Goal: Entertainment & Leisure: Consume media (video, audio)

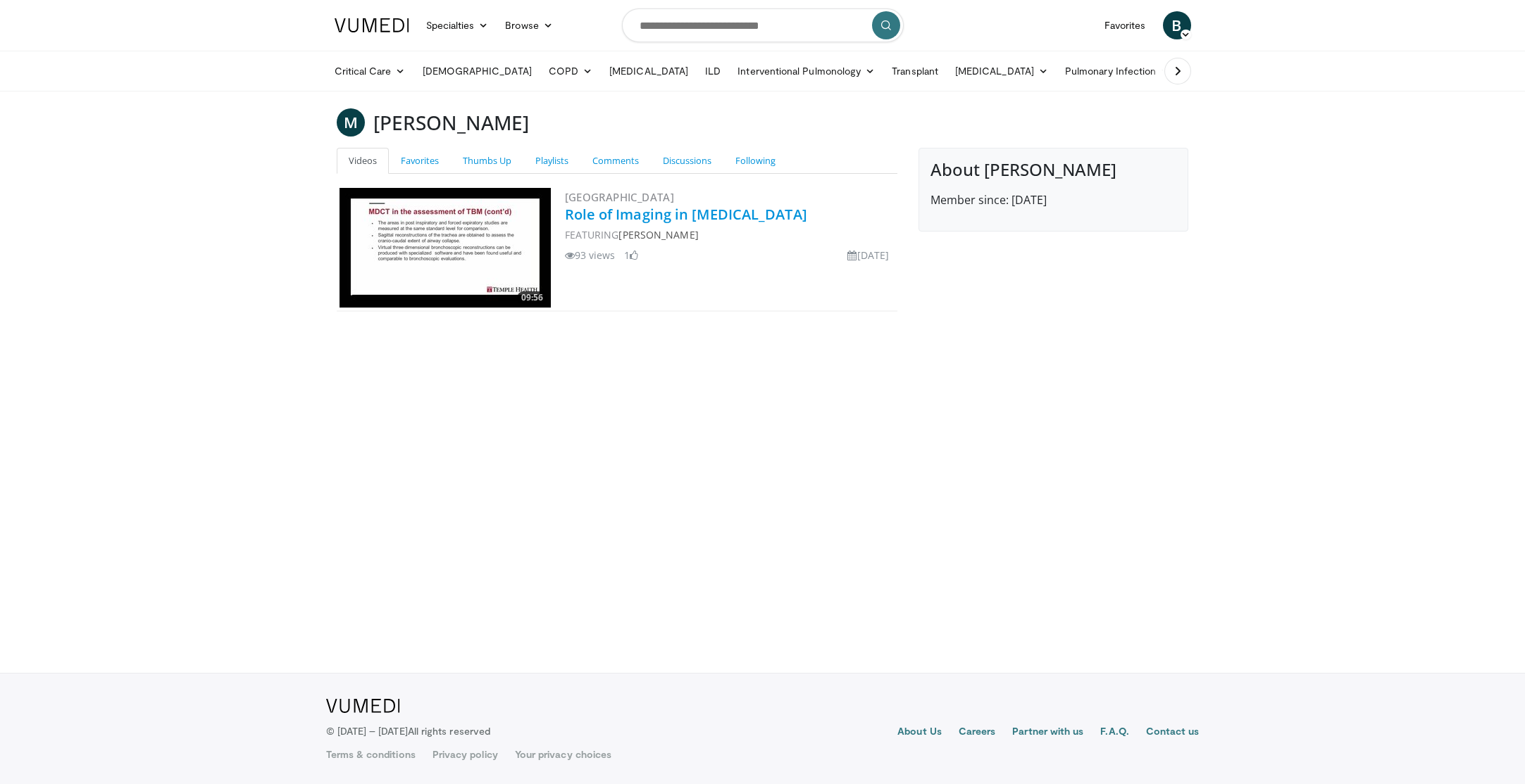
click at [772, 216] on link "Role of Imaging in Tracheobronchomalacia" at bounding box center [686, 214] width 242 height 19
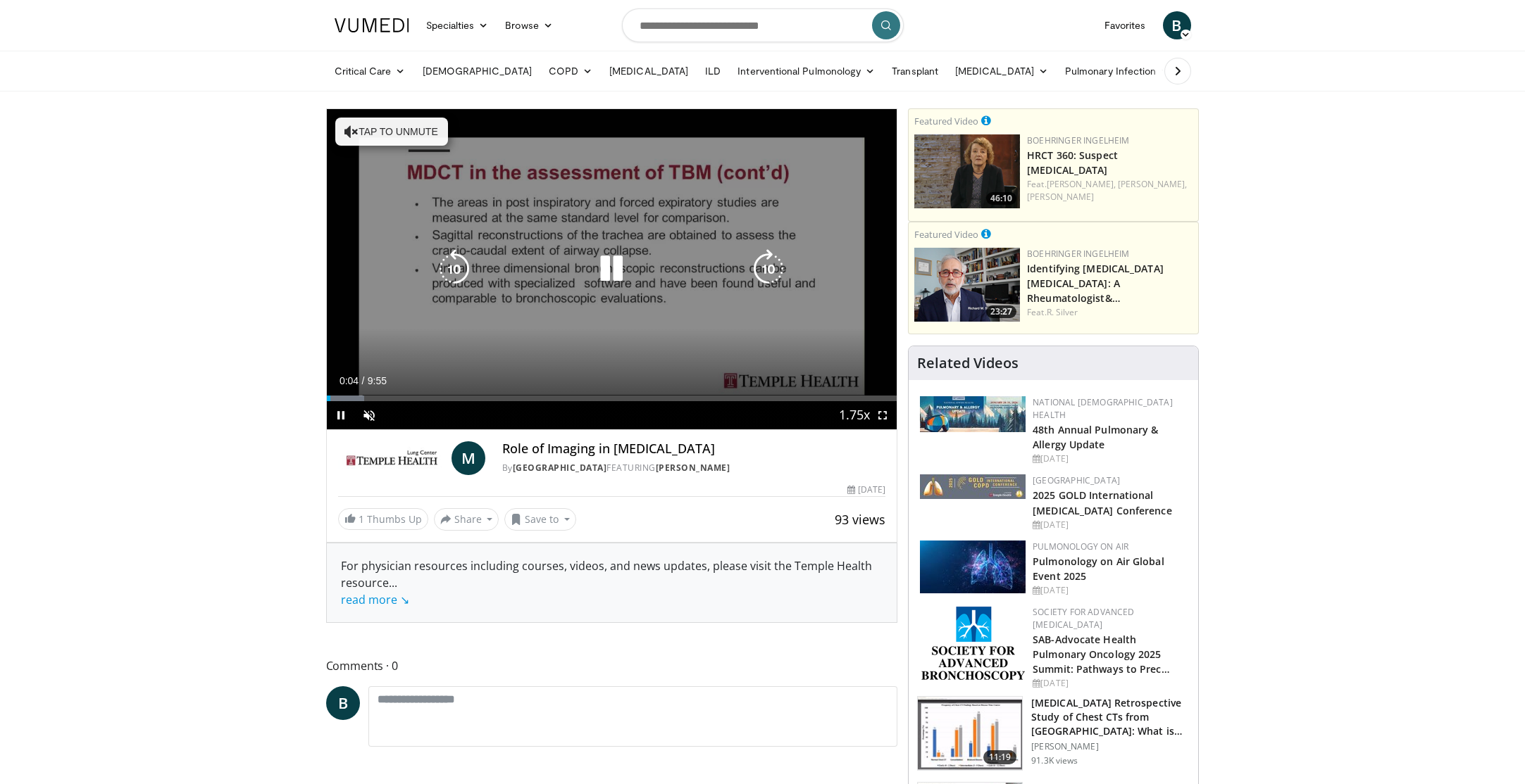
click at [611, 273] on icon "Video Player" at bounding box center [612, 270] width 40 height 40
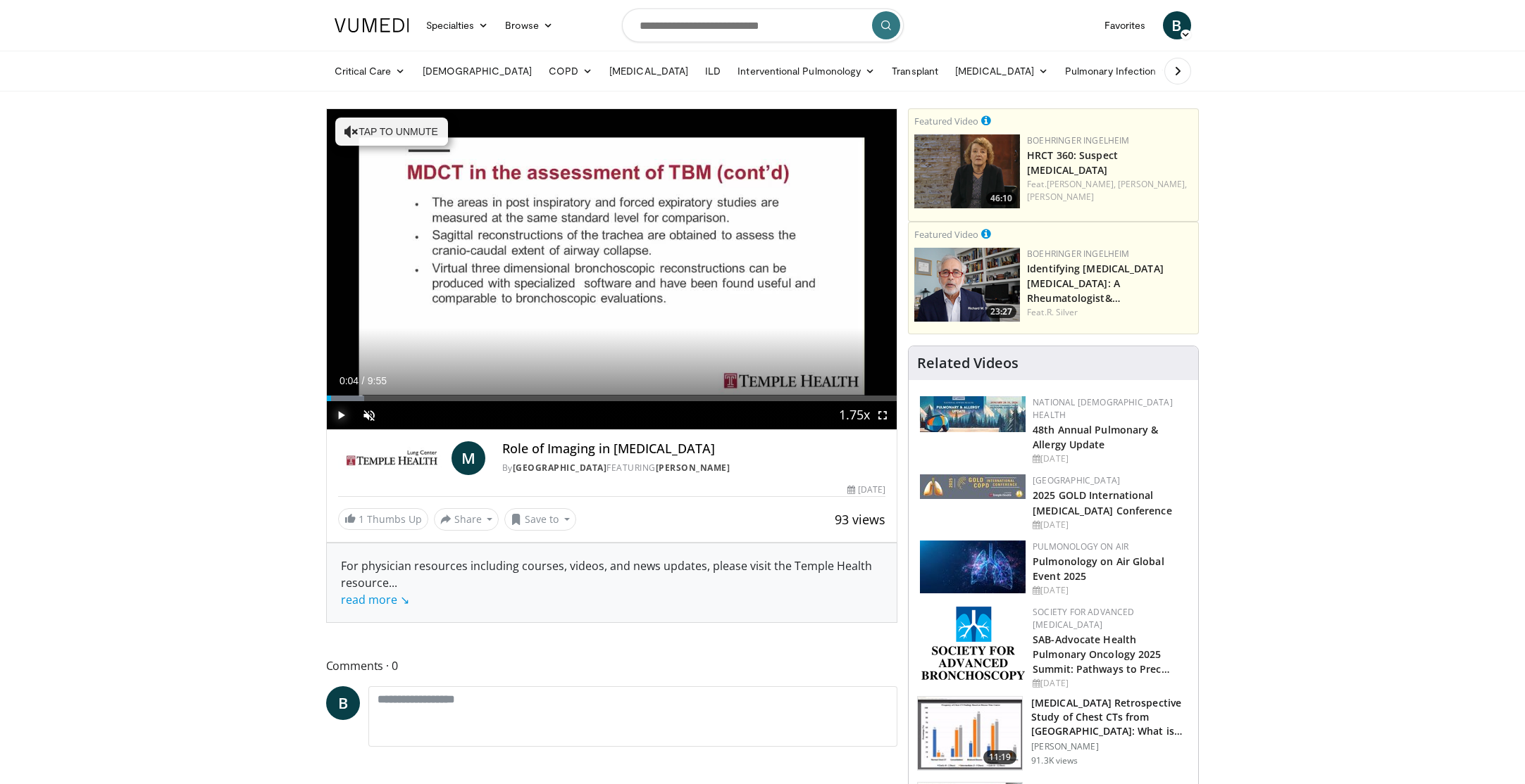
click at [342, 417] on span "Video Player" at bounding box center [340, 415] width 28 height 28
click at [367, 417] on span "Video Player" at bounding box center [369, 415] width 28 height 28
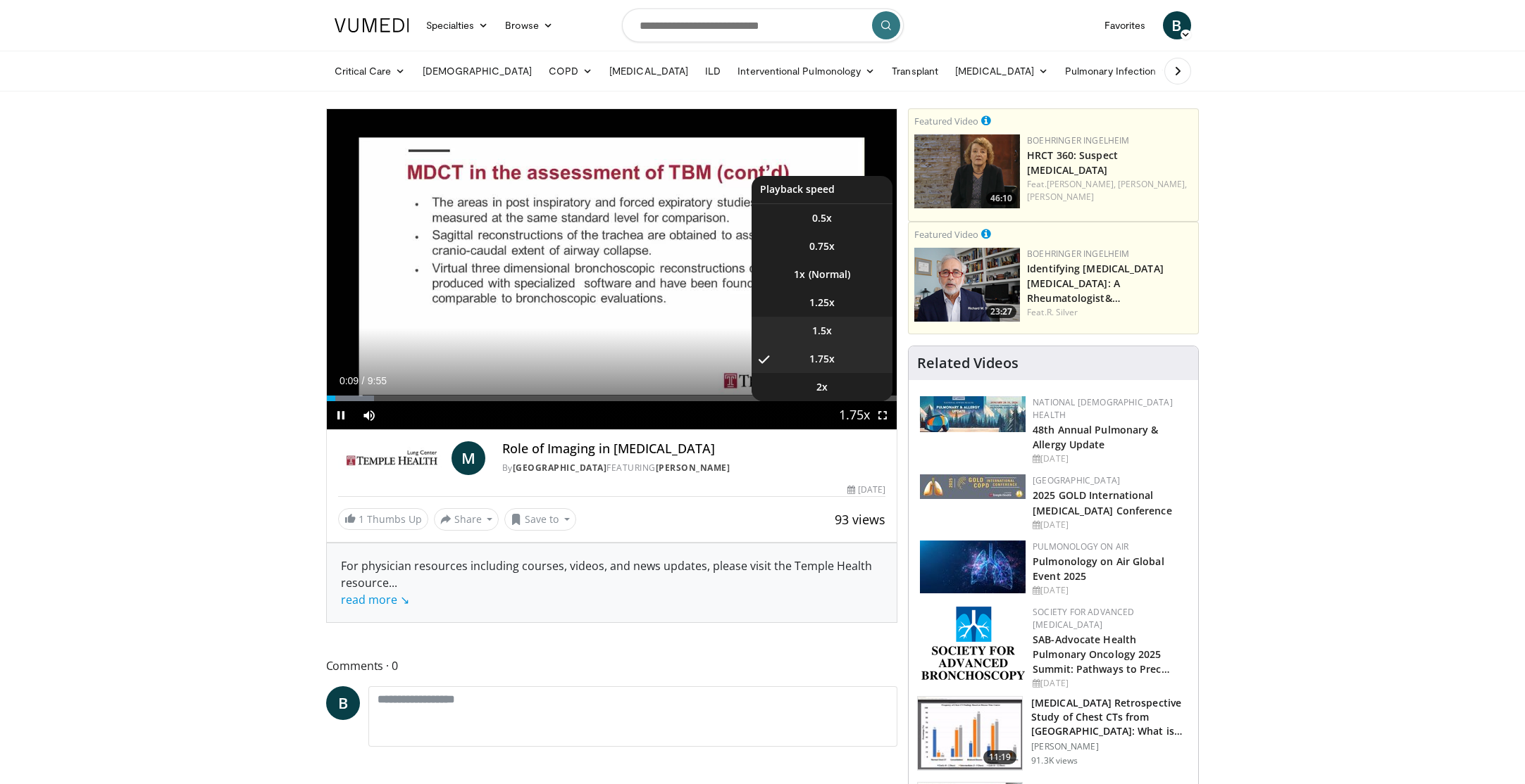
click at [840, 336] on li "1.5x" at bounding box center [822, 331] width 141 height 28
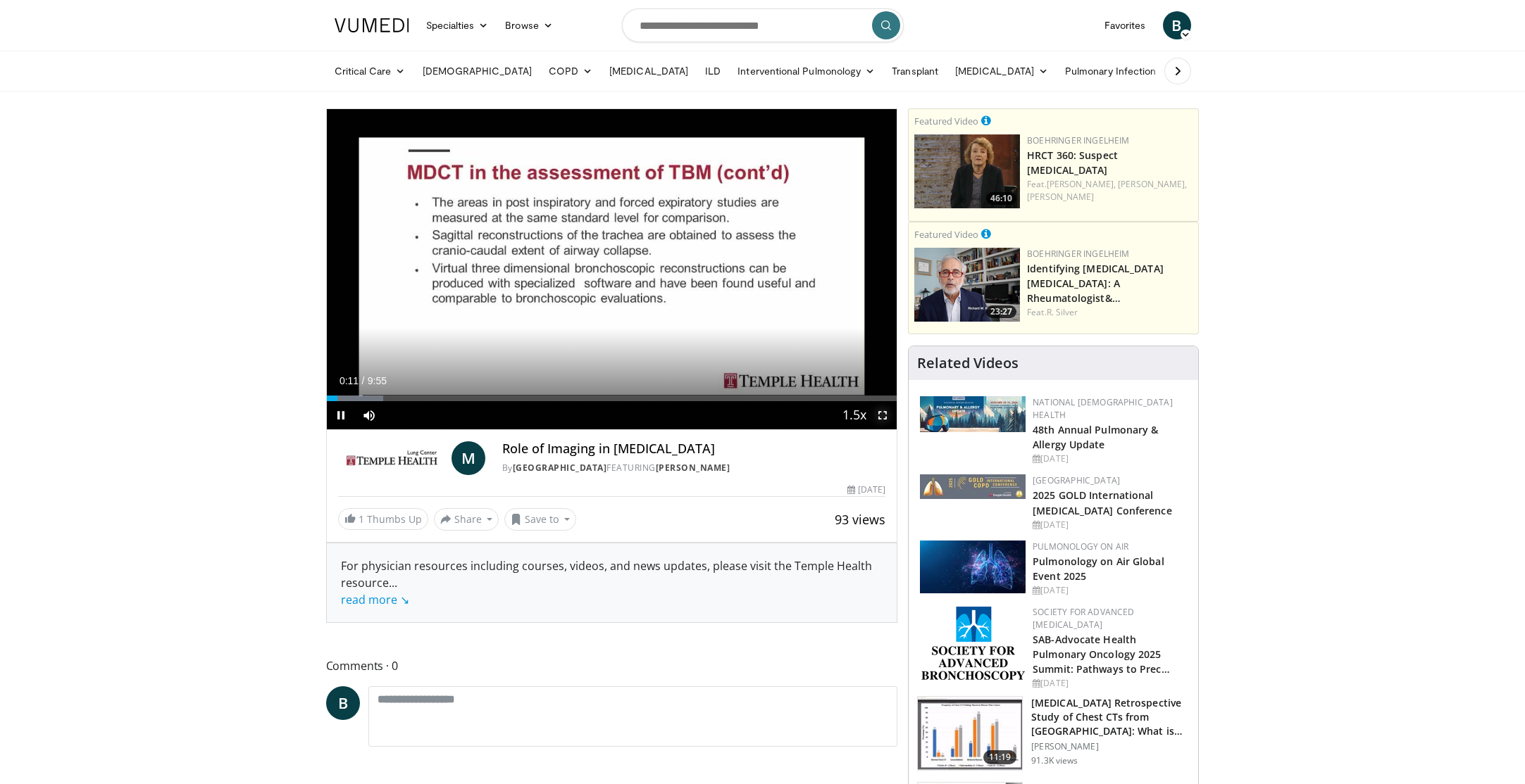
click at [883, 414] on span "Video Player" at bounding box center [883, 415] width 28 height 28
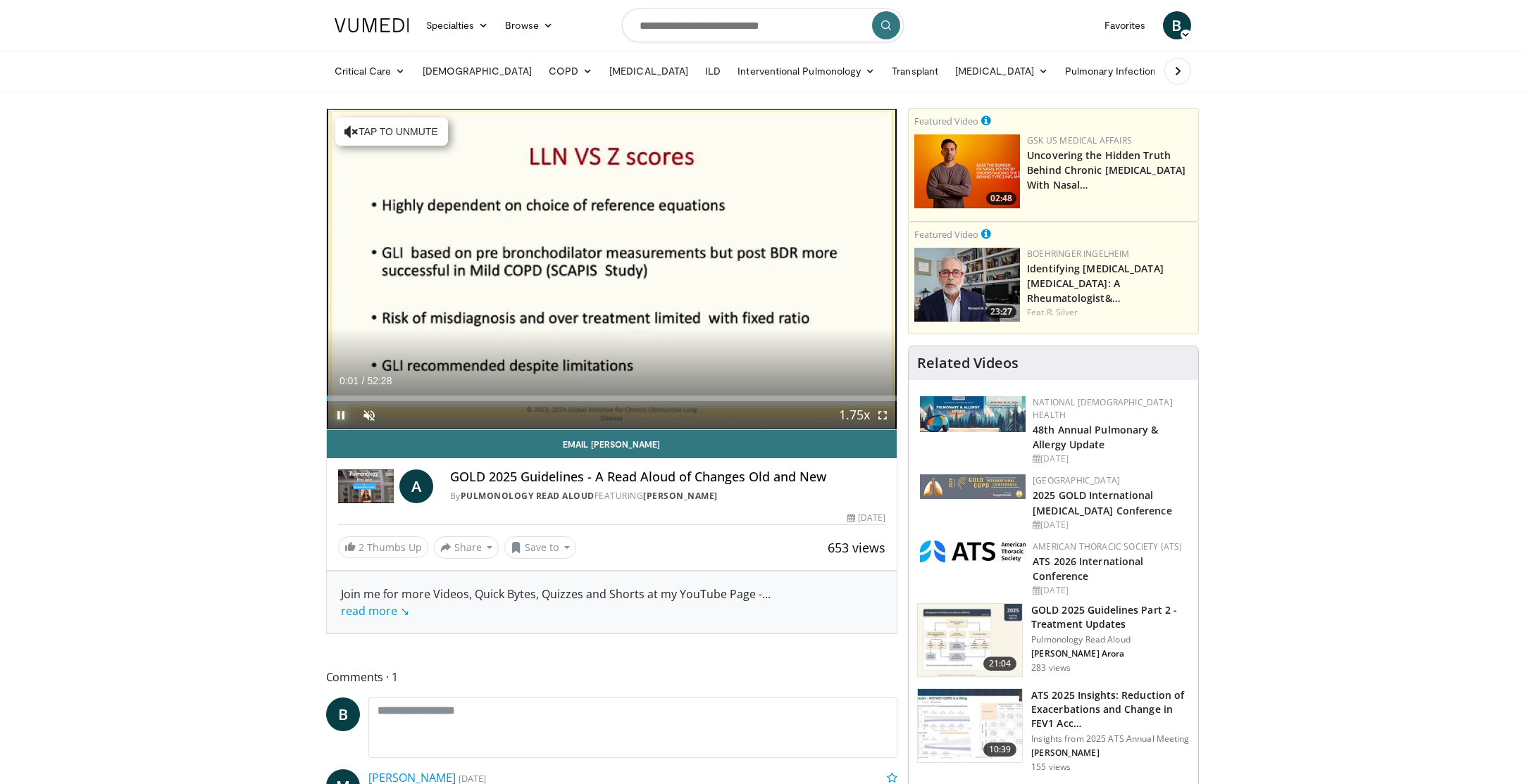
click at [334, 415] on span "Video Player" at bounding box center [340, 415] width 28 height 28
click at [338, 416] on span "Video Player" at bounding box center [340, 415] width 28 height 28
click at [366, 415] on span "Video Player" at bounding box center [369, 415] width 28 height 28
click at [885, 413] on span "Video Player" at bounding box center [883, 415] width 28 height 28
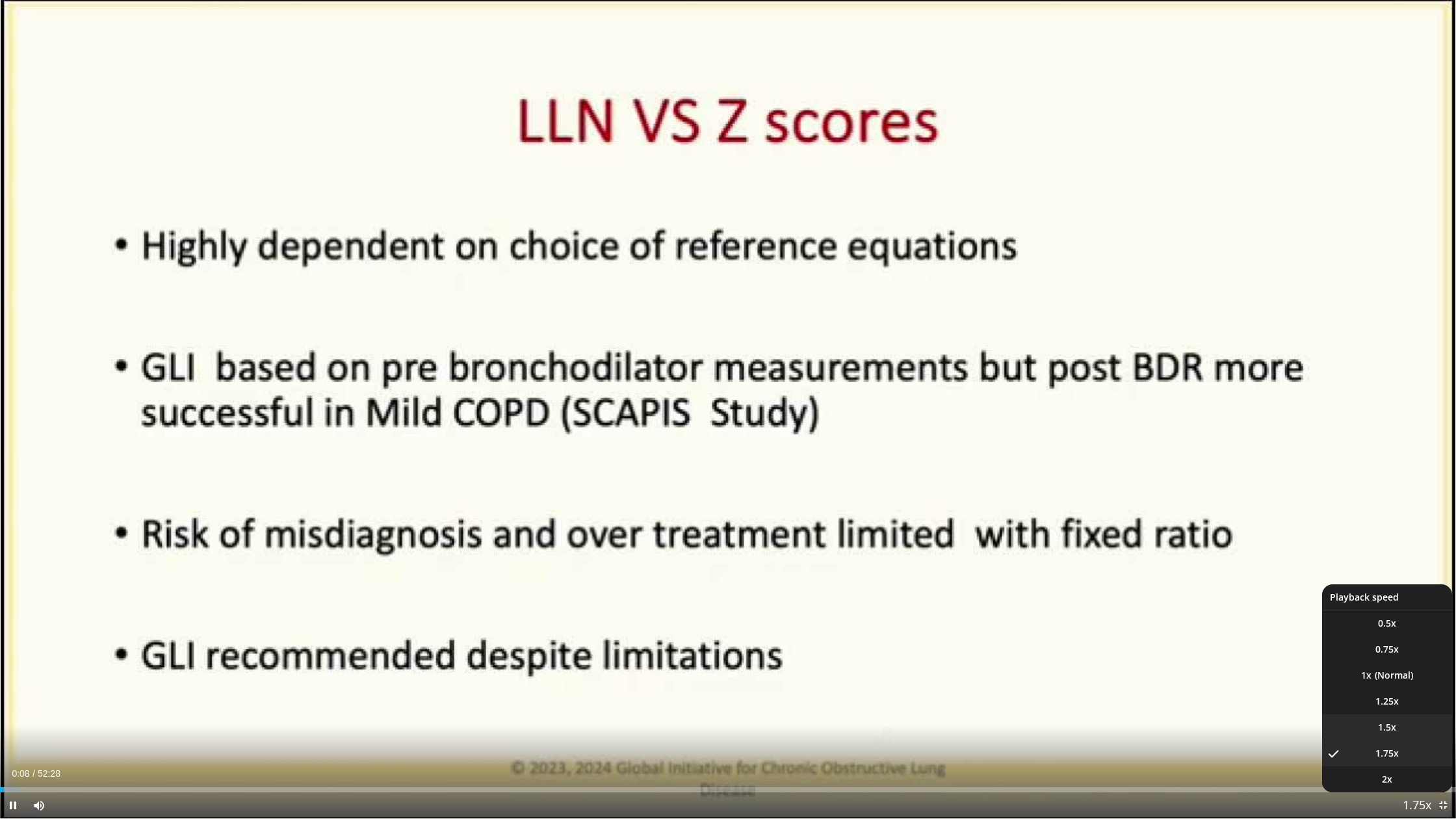
click at [1403, 724] on li "1.5x" at bounding box center [1388, 727] width 130 height 26
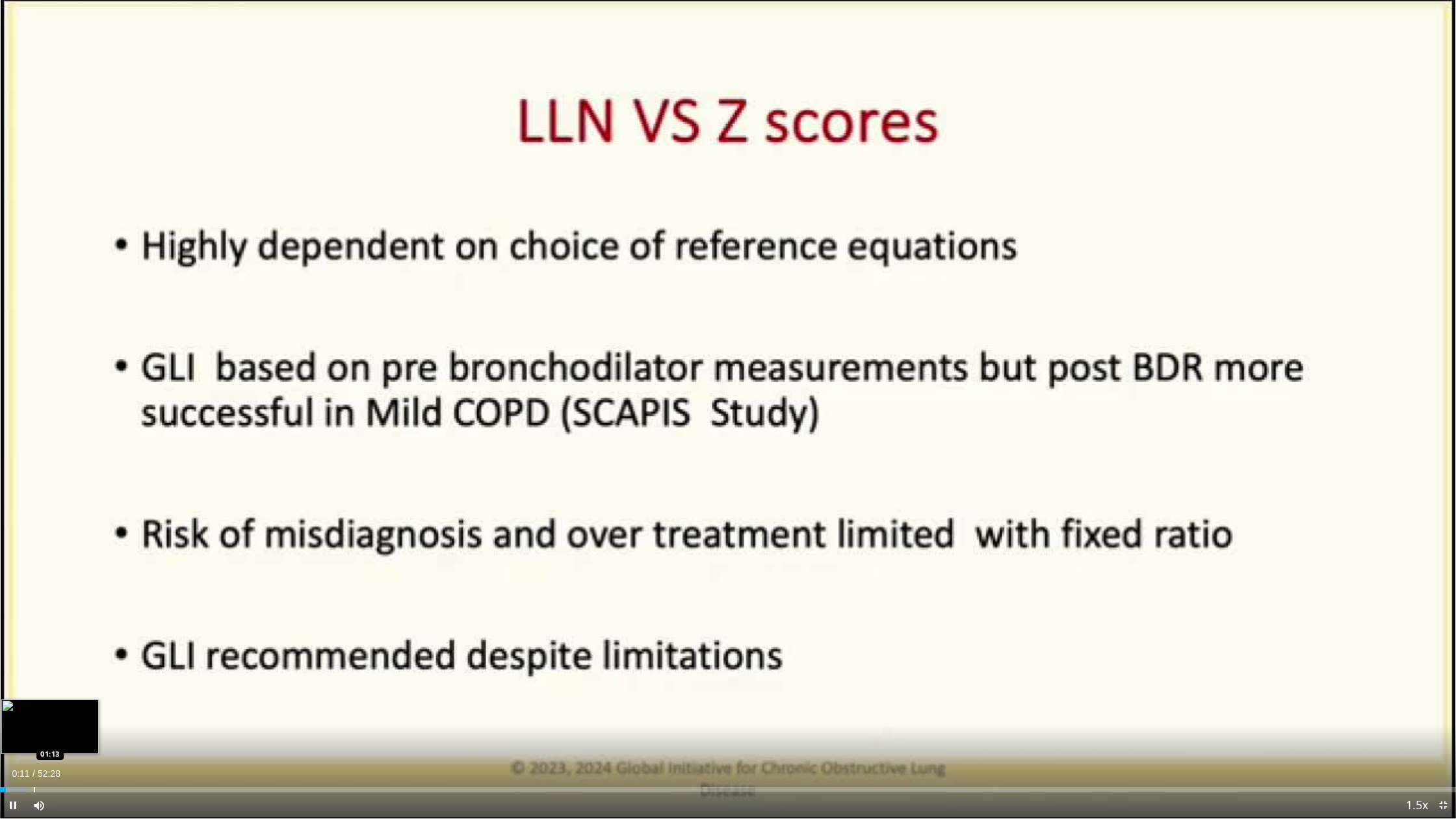
click at [35, 724] on div "Progress Bar" at bounding box center [34, 790] width 1 height 6
click at [54, 724] on div "Progress Bar" at bounding box center [54, 790] width 1 height 6
click at [69, 724] on div "Progress Bar" at bounding box center [69, 790] width 1 height 6
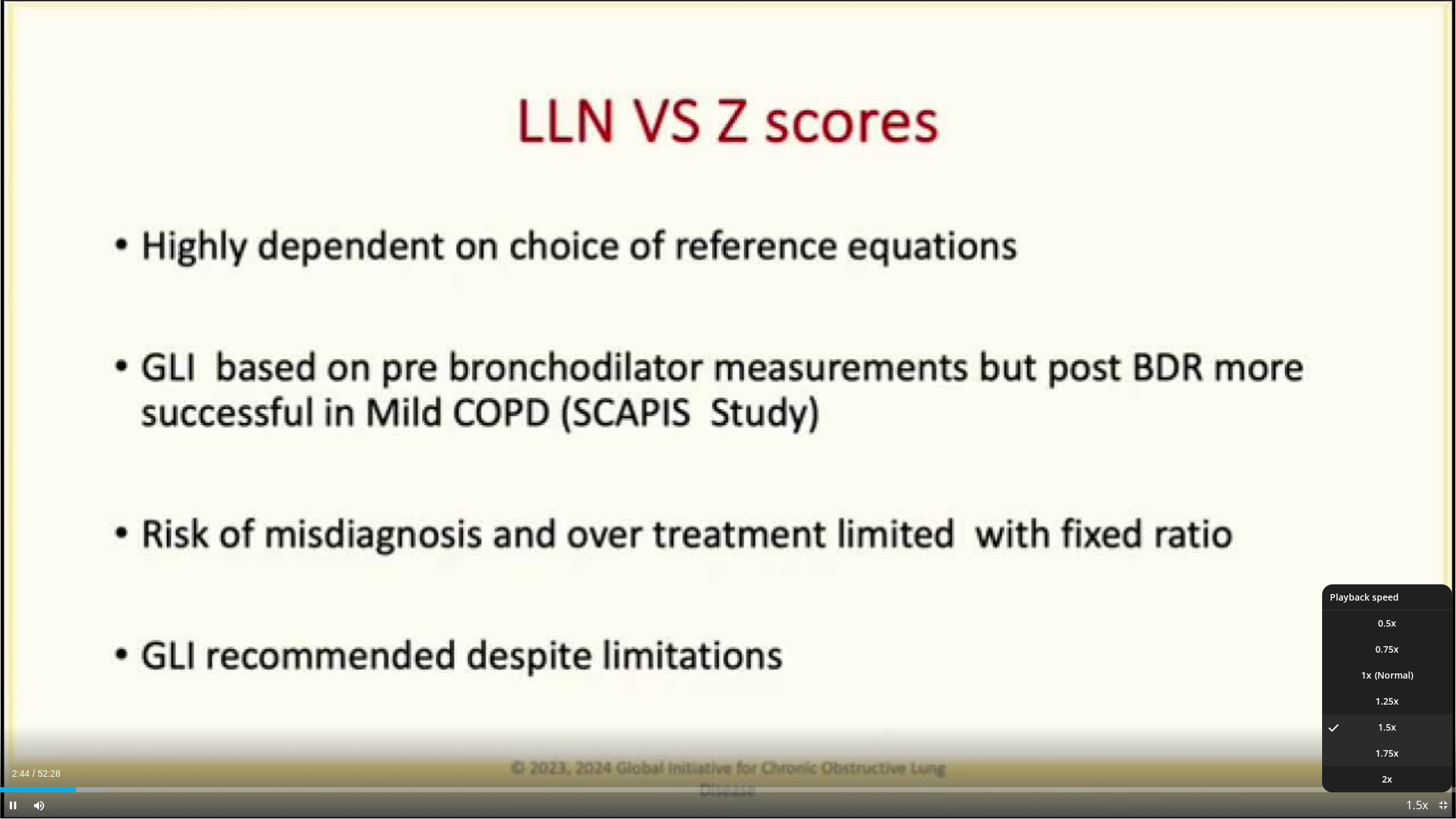
click at [1390, 724] on span "1.75x" at bounding box center [1387, 753] width 23 height 13
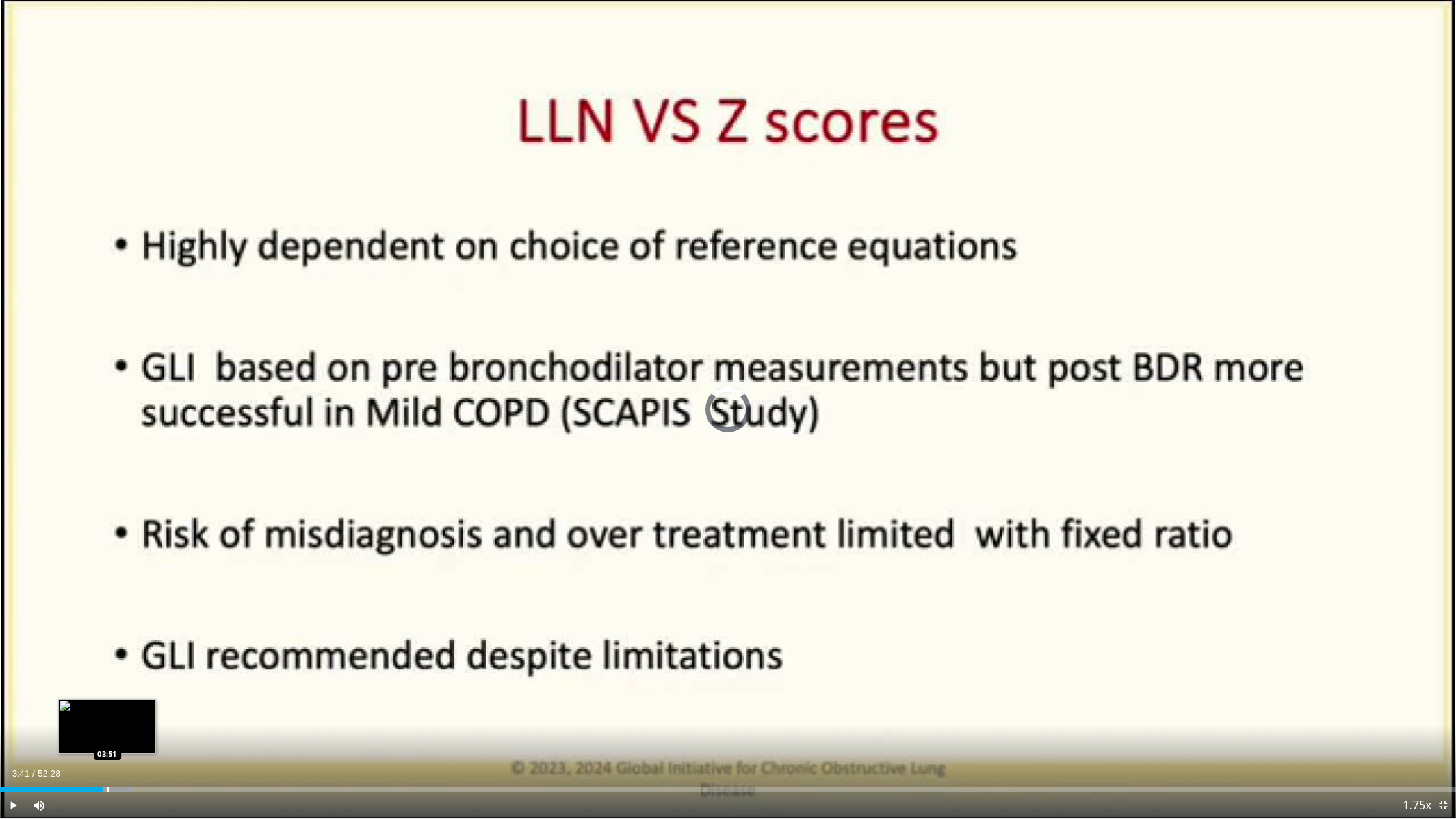
click at [107, 724] on div "Progress Bar" at bounding box center [107, 790] width 1 height 6
click at [152, 724] on video-js "**********" at bounding box center [728, 410] width 1456 height 819
click at [157, 724] on div "Progress Bar" at bounding box center [157, 790] width 1 height 6
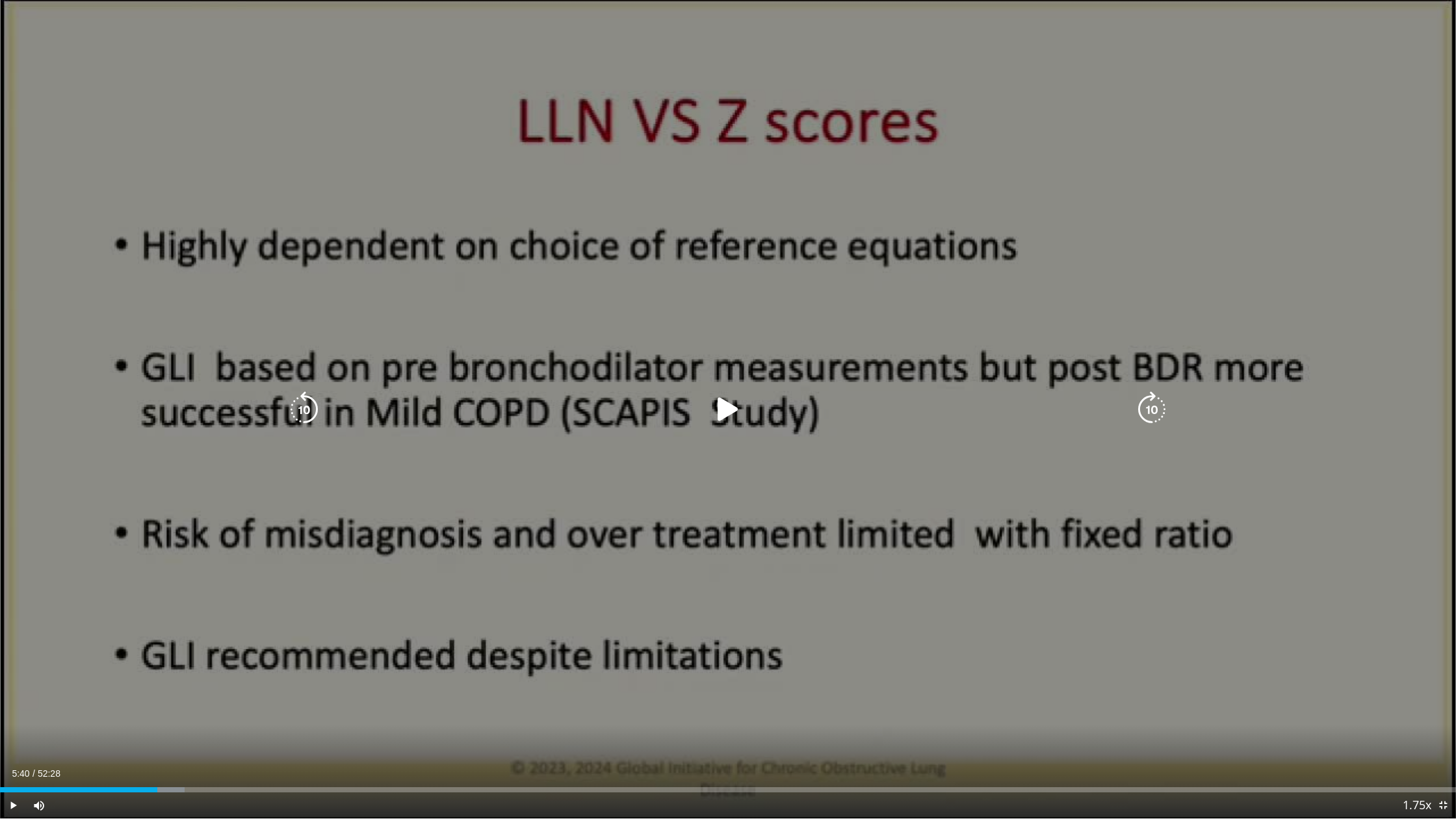
click at [151, 724] on div "Loaded : 12.68% 05:40 05:37" at bounding box center [728, 790] width 1456 height 6
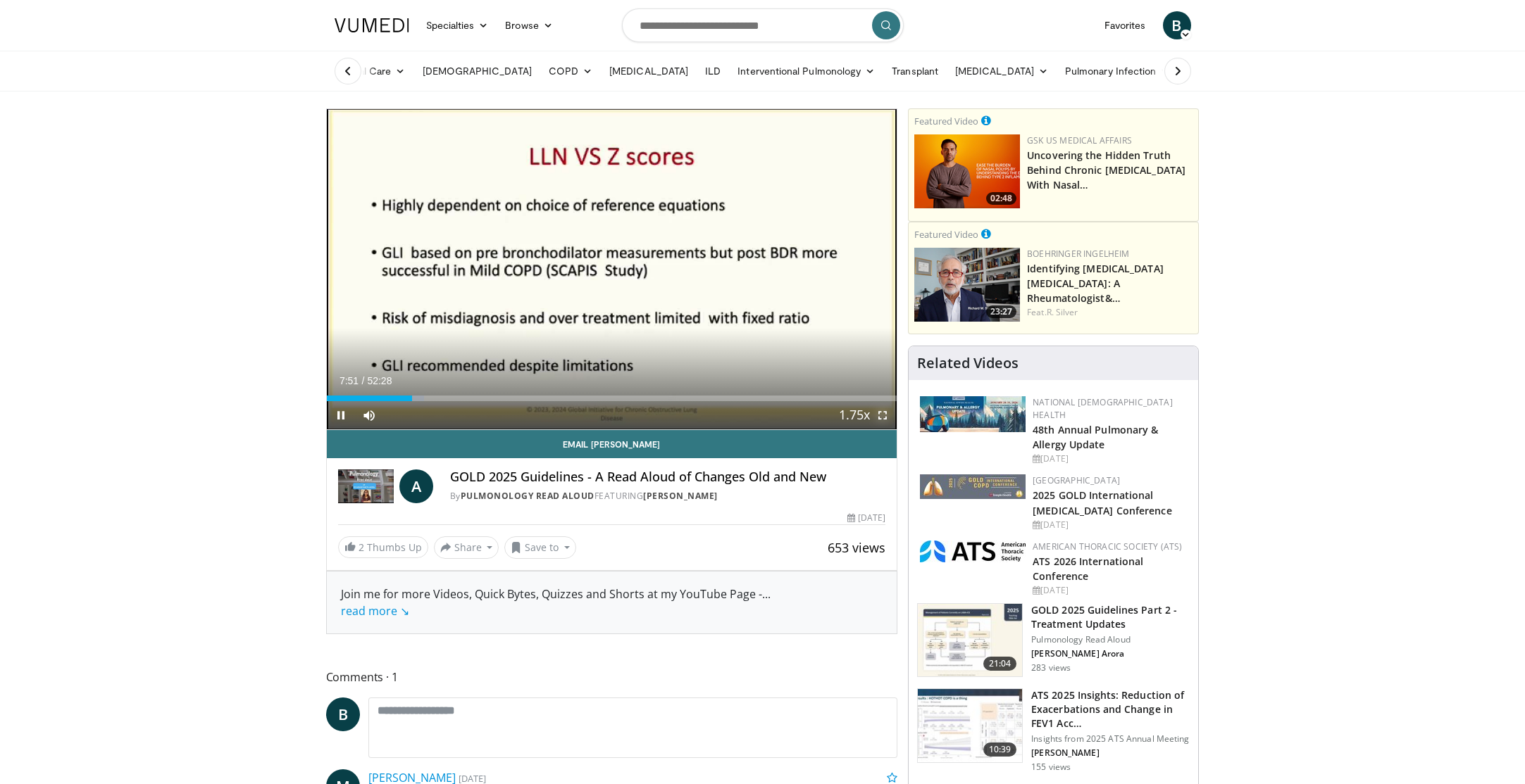
click at [881, 415] on span "Video Player" at bounding box center [883, 415] width 28 height 28
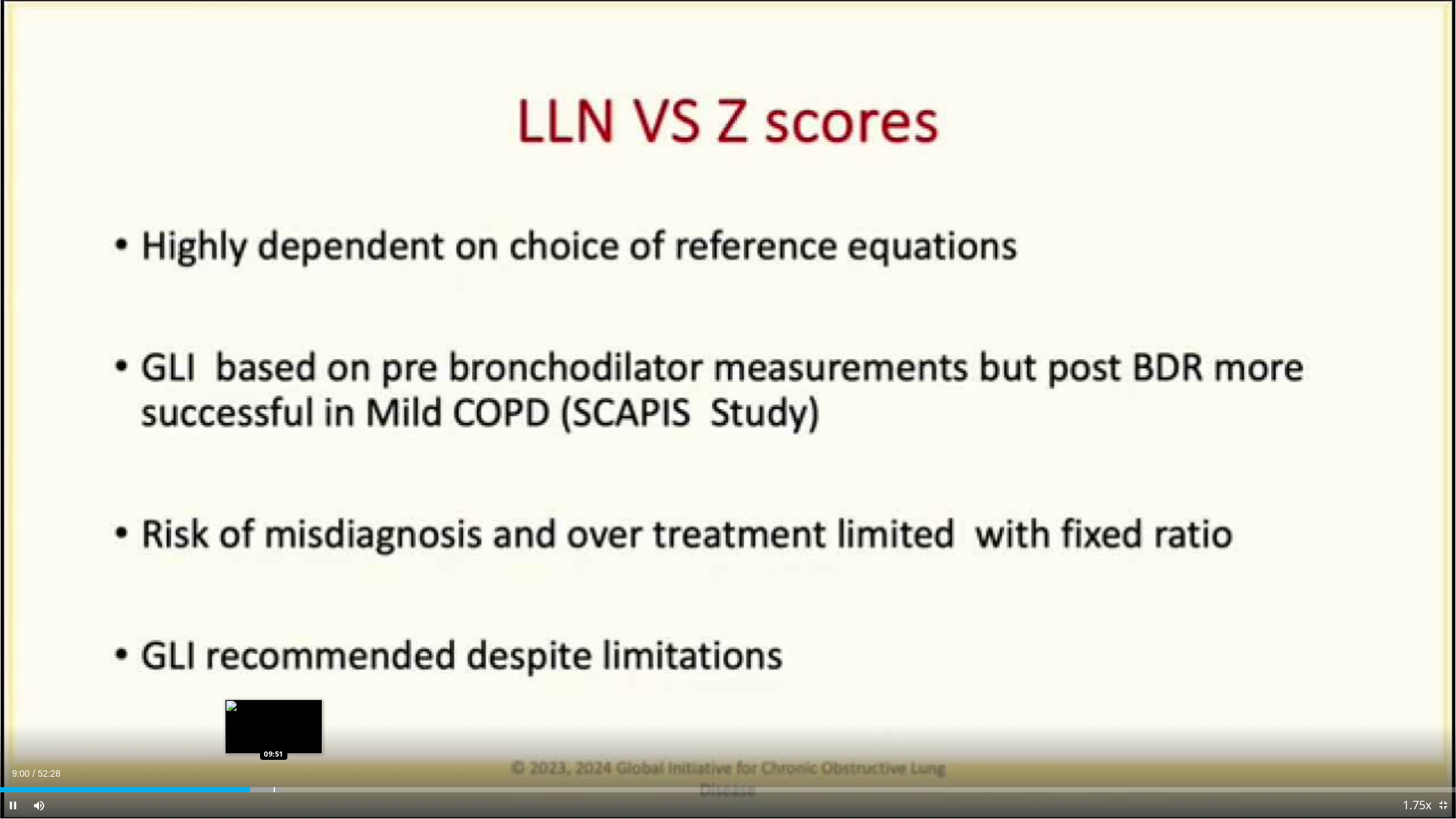
click at [274, 724] on div "Progress Bar" at bounding box center [274, 790] width 1 height 6
click at [297, 724] on div "Loaded : 20.93% 09:56 10:42" at bounding box center [728, 785] width 1456 height 12
click at [287, 724] on div "Loaded : 22.51% 10:19 10:19" at bounding box center [728, 785] width 1456 height 12
click at [277, 724] on div "Progress Bar" at bounding box center [277, 790] width 1 height 6
click at [330, 724] on div "Progress Bar" at bounding box center [330, 790] width 1 height 6
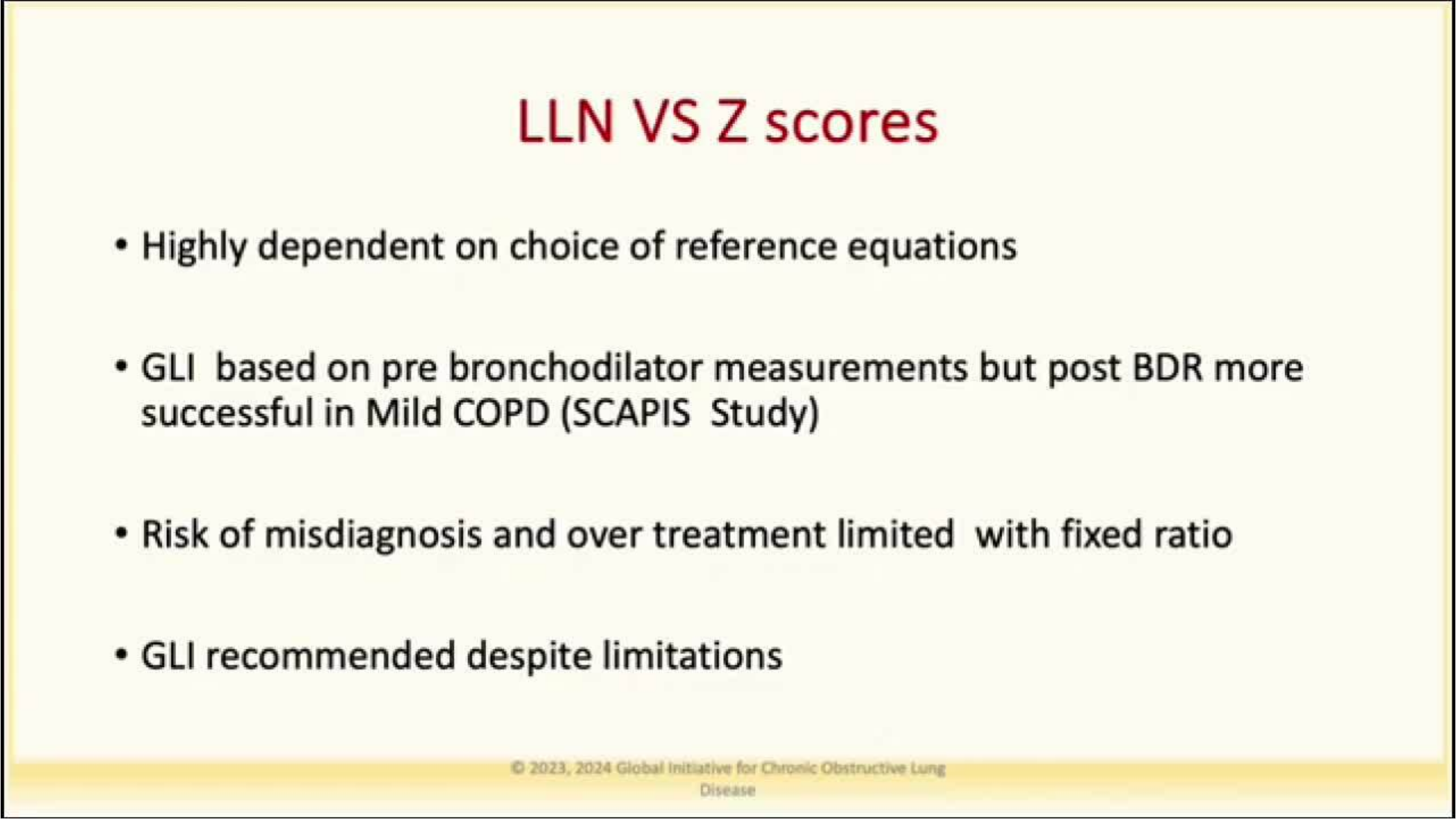
click at [344, 724] on video-js "**********" at bounding box center [728, 410] width 1456 height 819
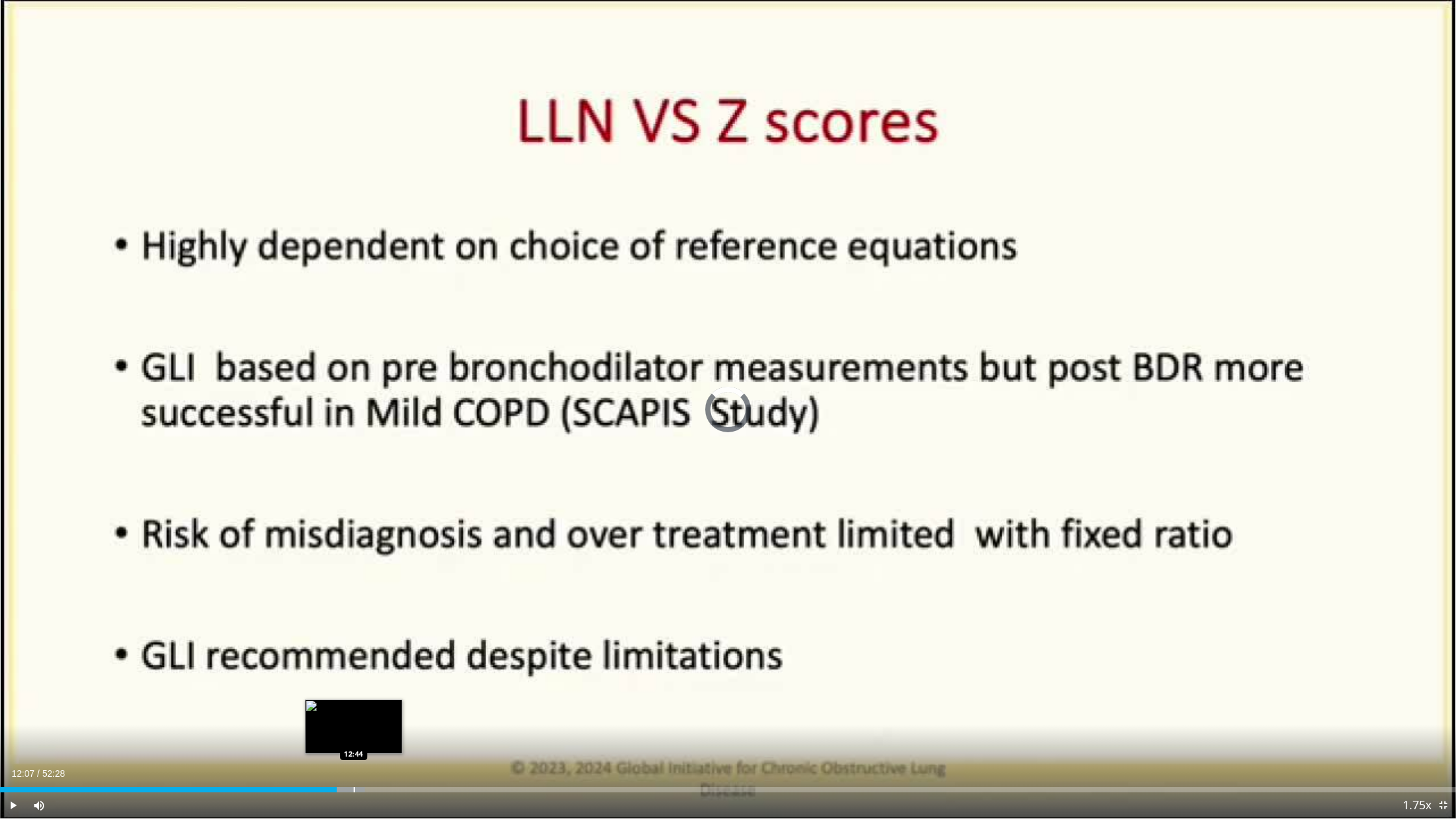
click at [354, 724] on div "Progress Bar" at bounding box center [354, 790] width 1 height 6
click at [392, 724] on div "Progress Bar" at bounding box center [392, 790] width 1 height 6
click at [401, 724] on div "Progress Bar" at bounding box center [401, 790] width 1 height 6
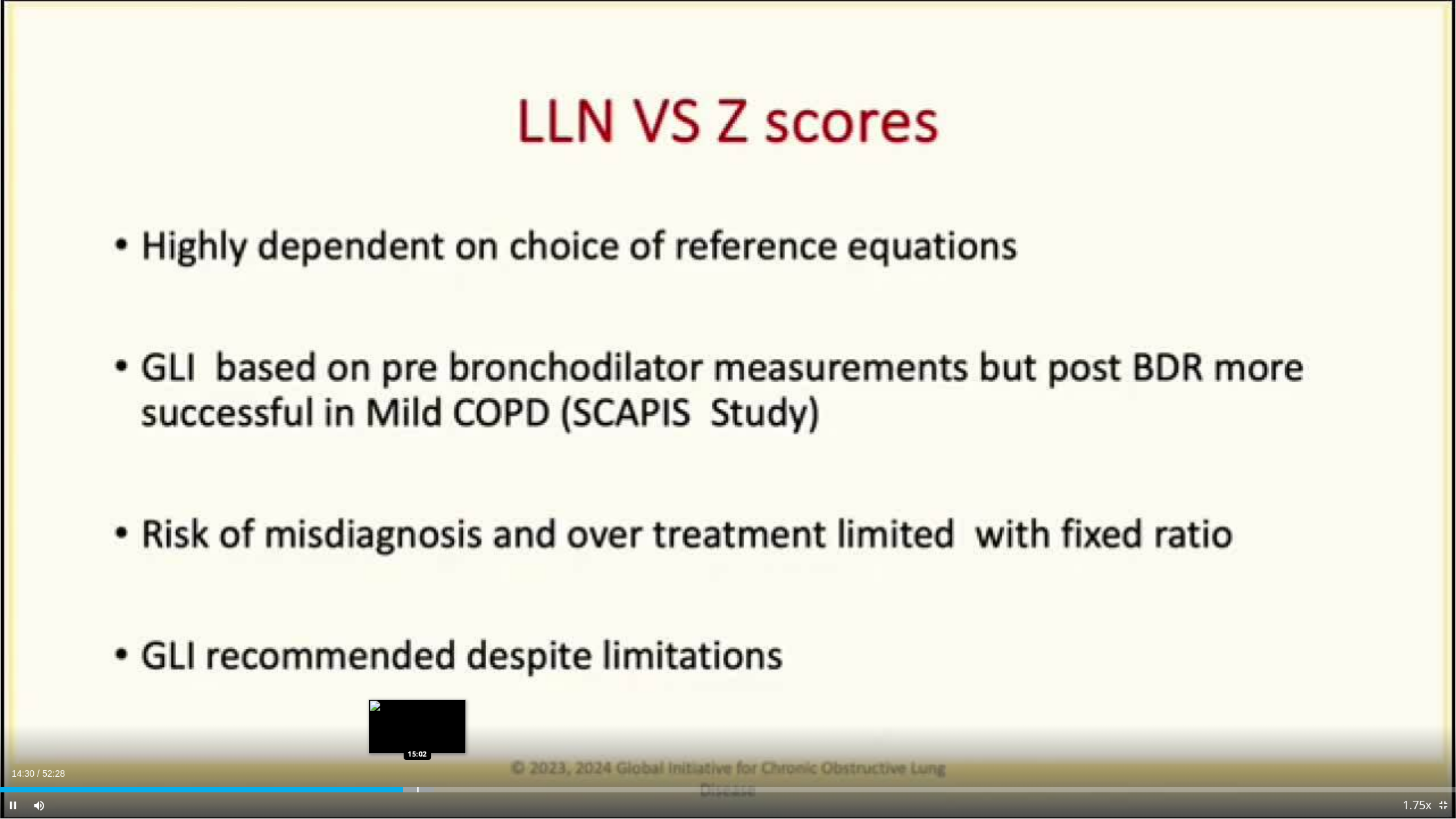
click at [417, 724] on div "Progress Bar" at bounding box center [417, 790] width 1 height 6
click at [484, 724] on div "Progress Bar" at bounding box center [484, 790] width 1 height 6
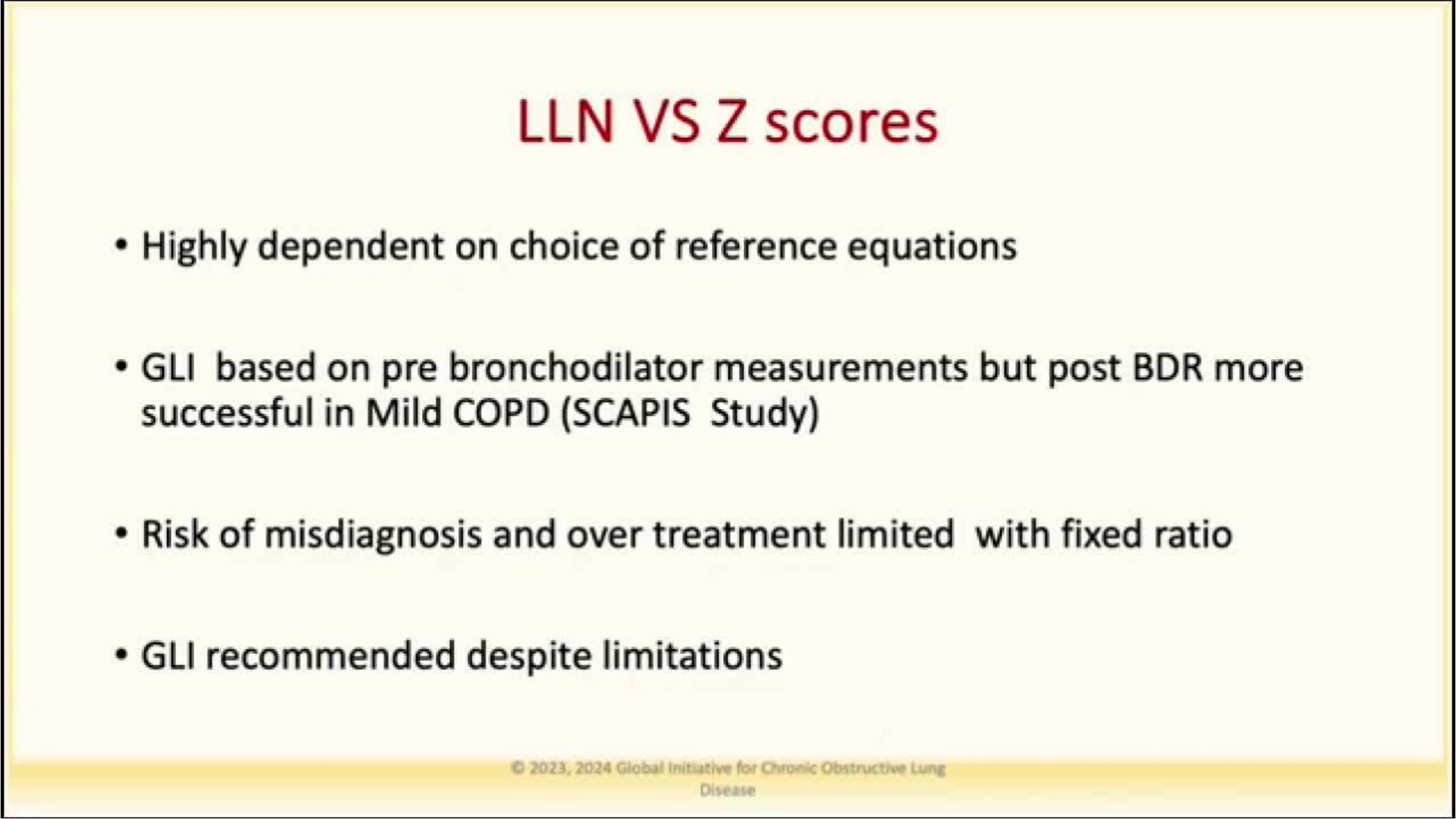
click at [494, 724] on div "10 seconds Tap to unmute" at bounding box center [728, 409] width 1456 height 818
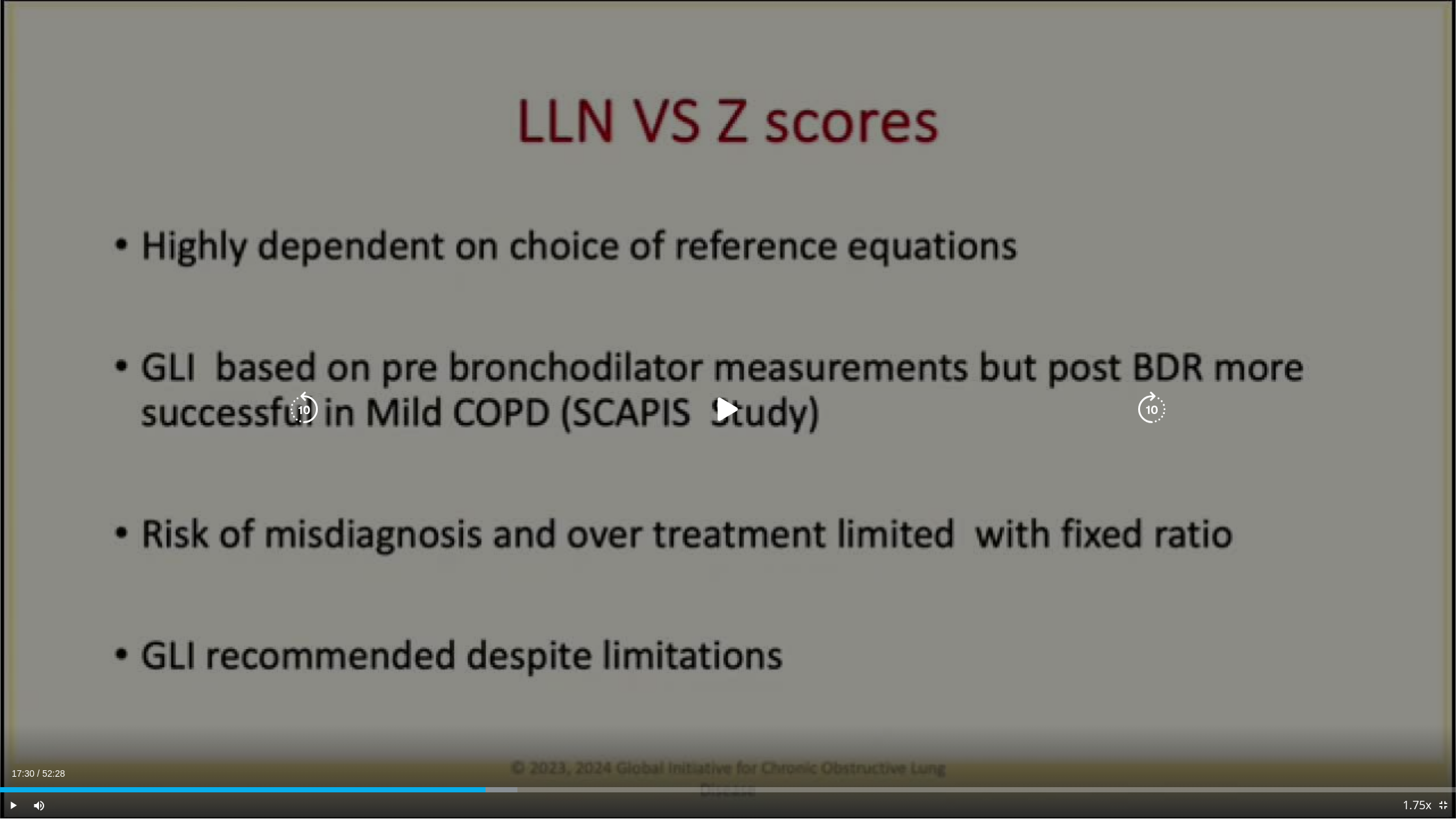
click at [581, 708] on div "10 seconds Tap to unmute" at bounding box center [728, 409] width 1456 height 818
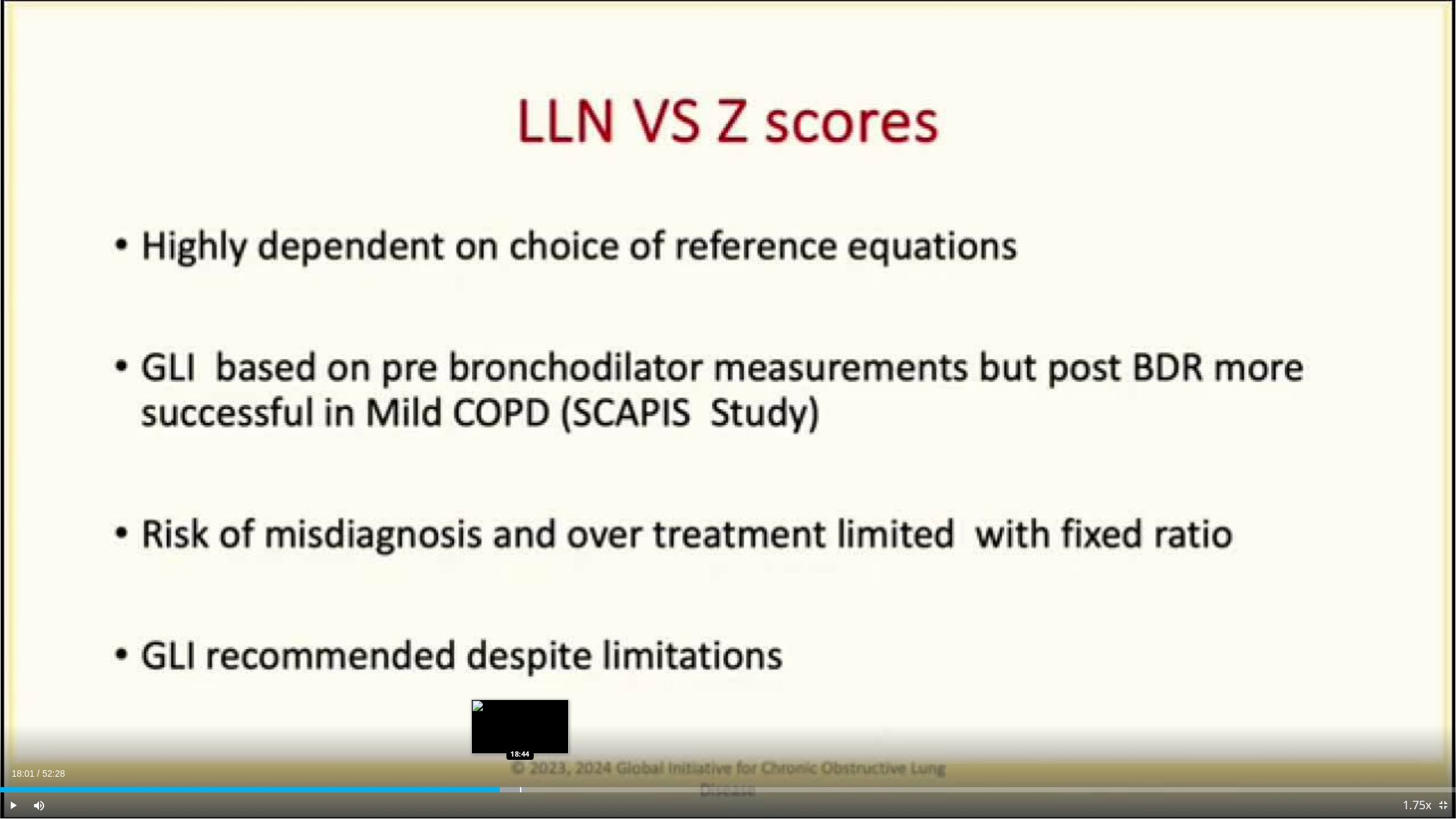
click at [520, 724] on div "Progress Bar" at bounding box center [520, 790] width 1 height 6
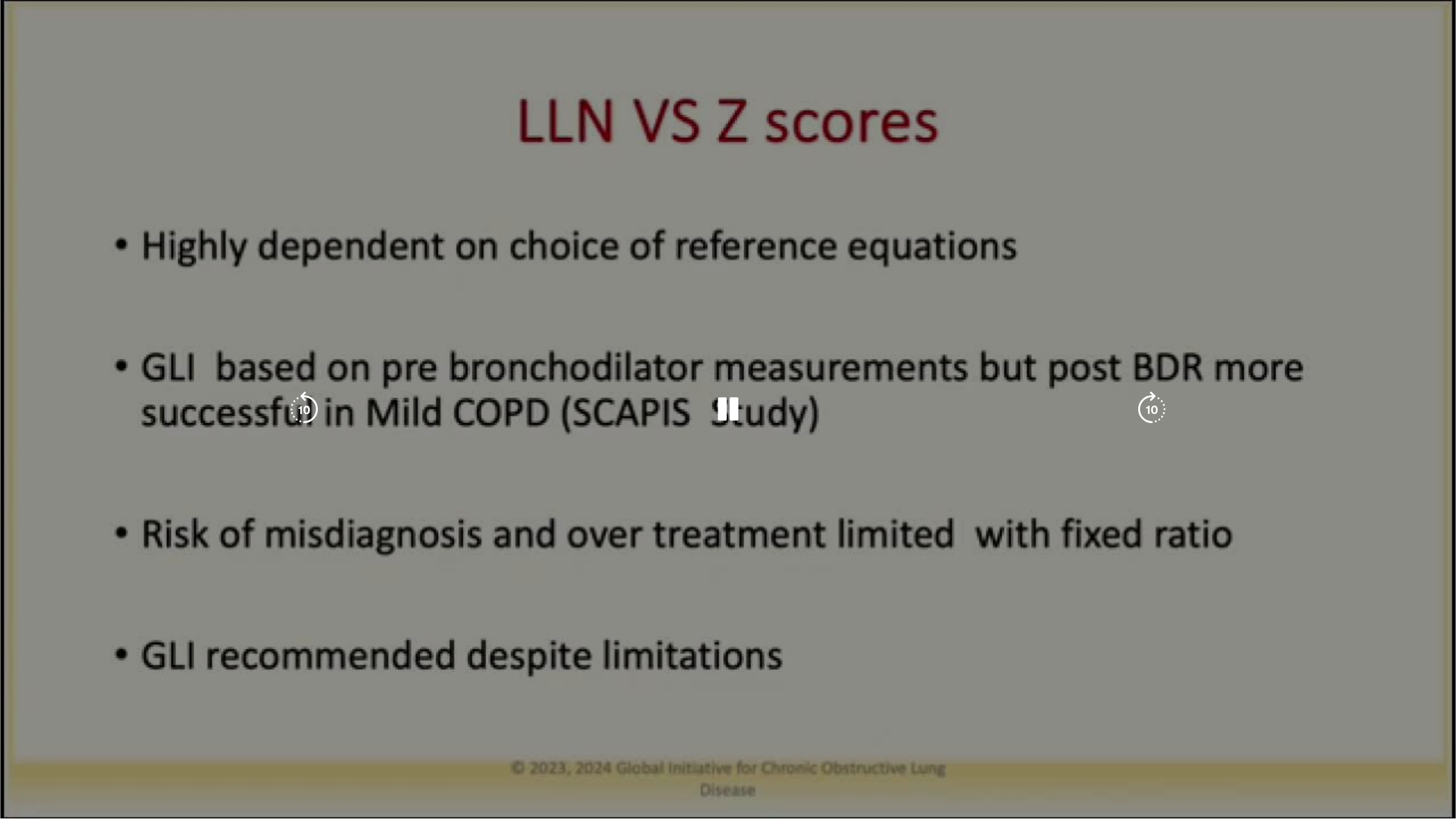
click at [511, 724] on div "10 seconds Tap to unmute" at bounding box center [728, 409] width 1456 height 818
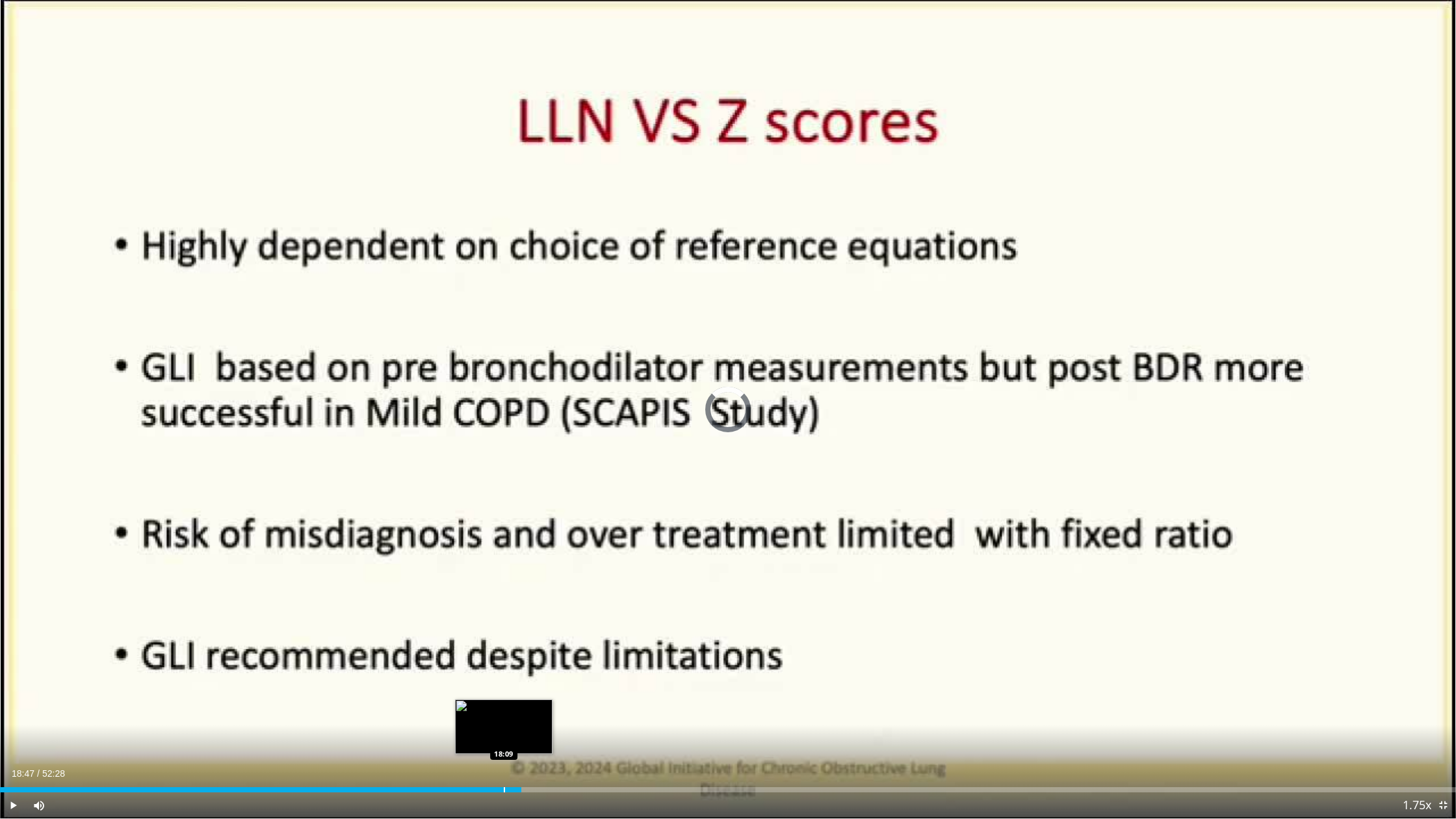
click at [504, 724] on div "Progress Bar" at bounding box center [504, 790] width 1 height 6
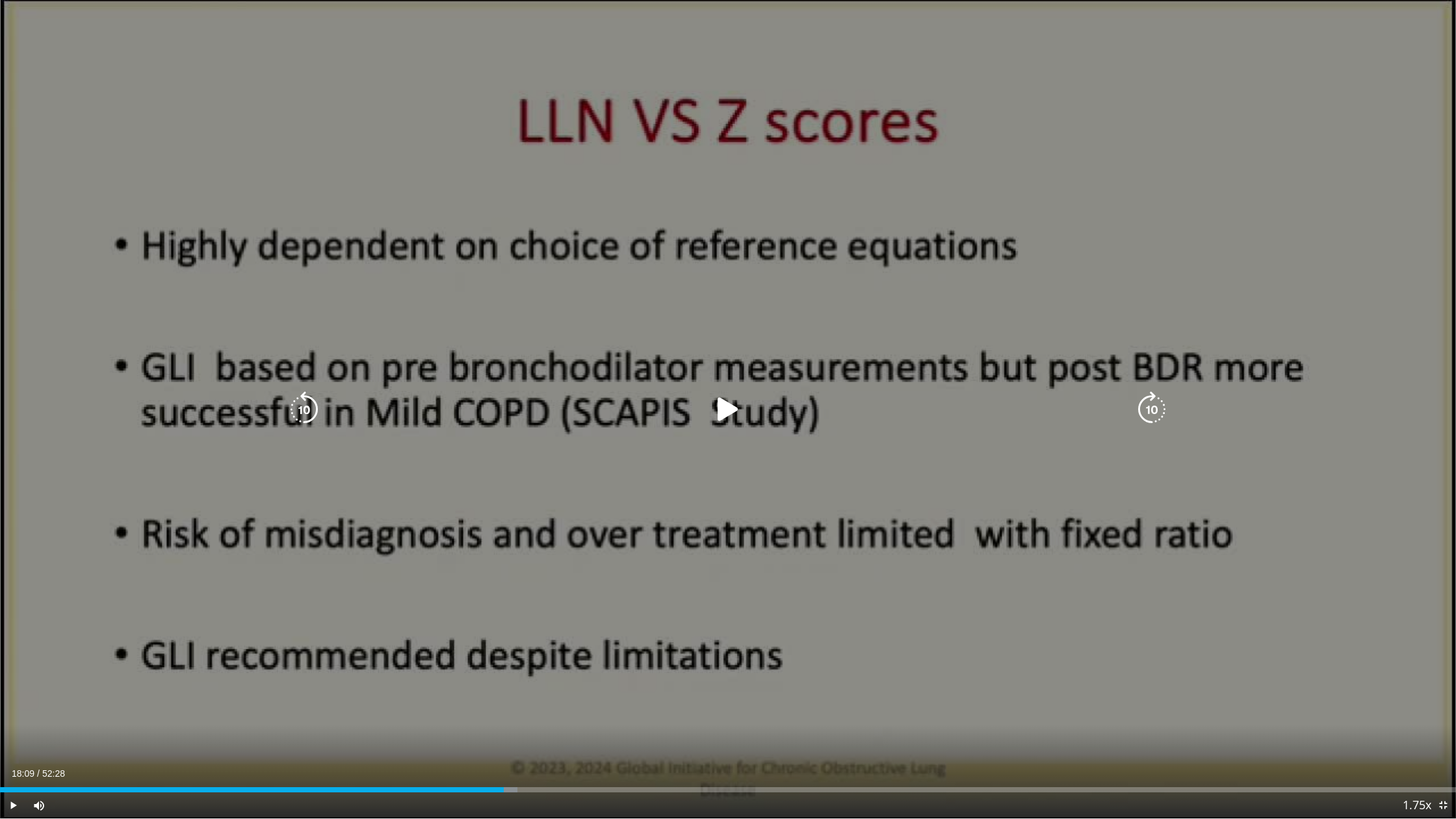
click at [596, 692] on div "10 seconds Tap to unmute" at bounding box center [728, 409] width 1456 height 818
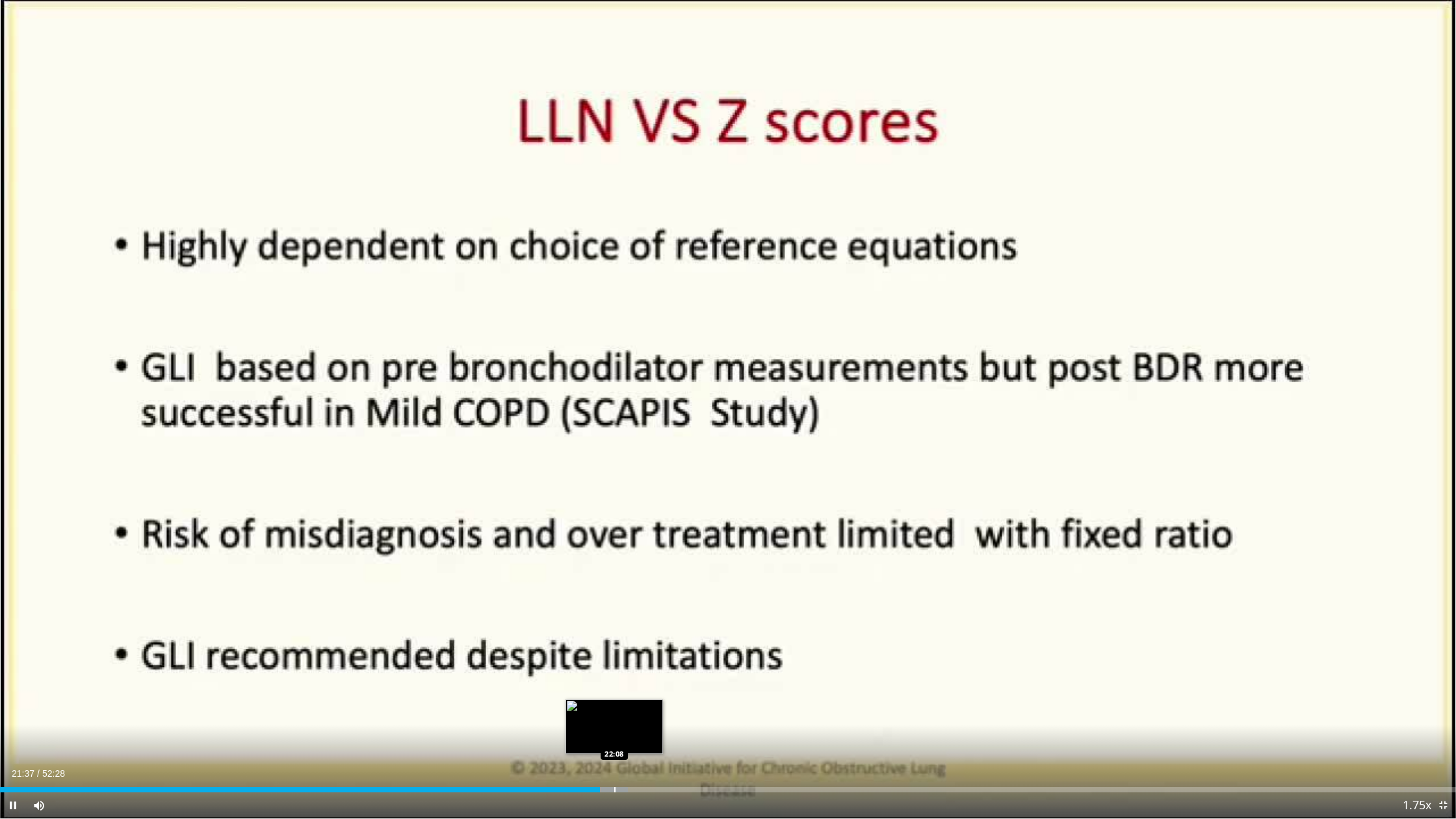
click at [615, 724] on div "Progress Bar" at bounding box center [615, 790] width 1 height 6
click at [627, 724] on div "Progress Bar" at bounding box center [627, 790] width 1 height 6
click at [639, 724] on div "Progress Bar" at bounding box center [639, 790] width 1 height 6
click at [683, 724] on div "Progress Bar" at bounding box center [683, 790] width 1 height 6
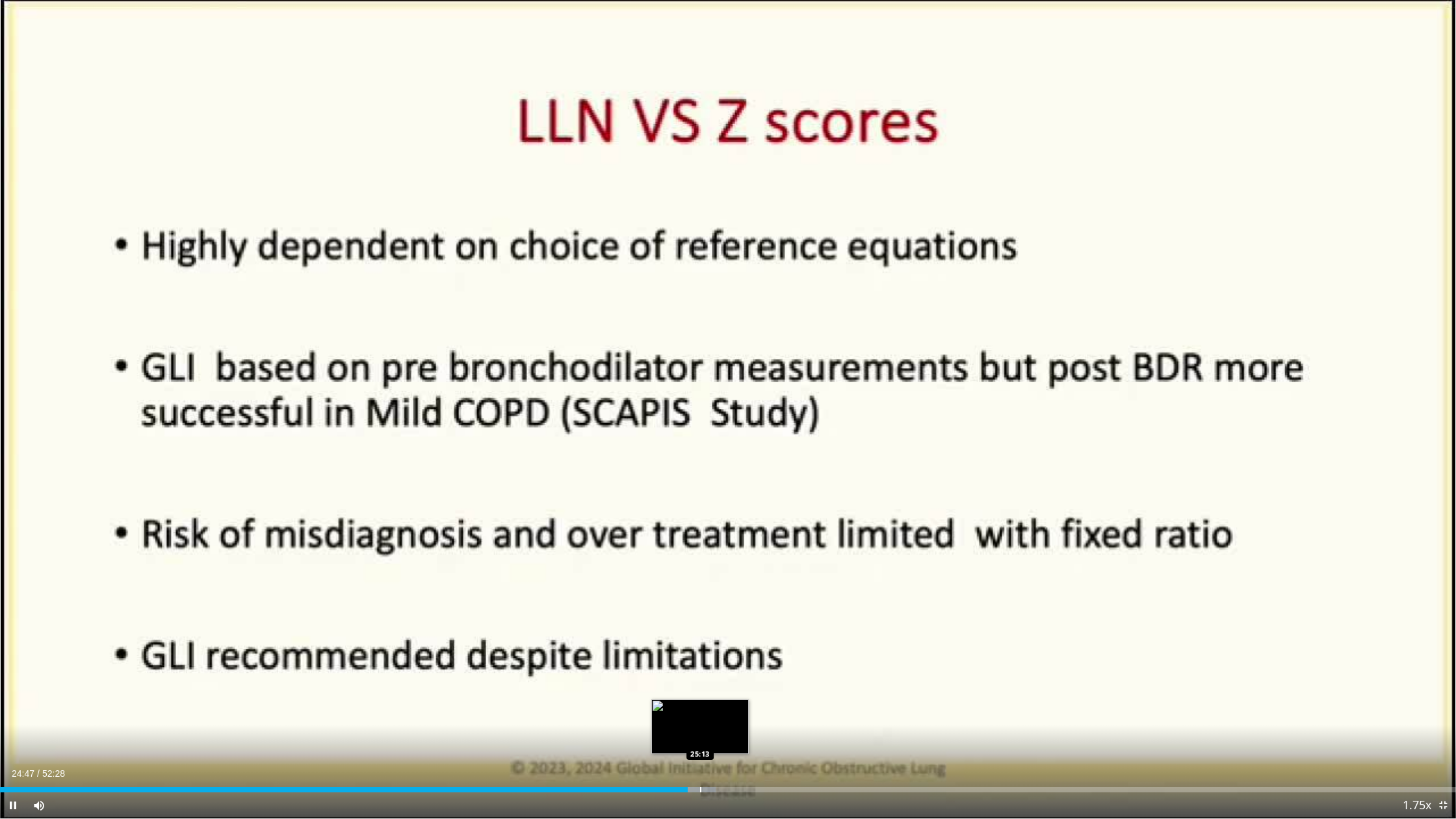
click at [700, 724] on video-js "**********" at bounding box center [728, 410] width 1456 height 819
click at [700, 724] on div "Progress Bar" at bounding box center [700, 790] width 1 height 6
click at [748, 724] on div "Progress Bar" at bounding box center [748, 790] width 1 height 6
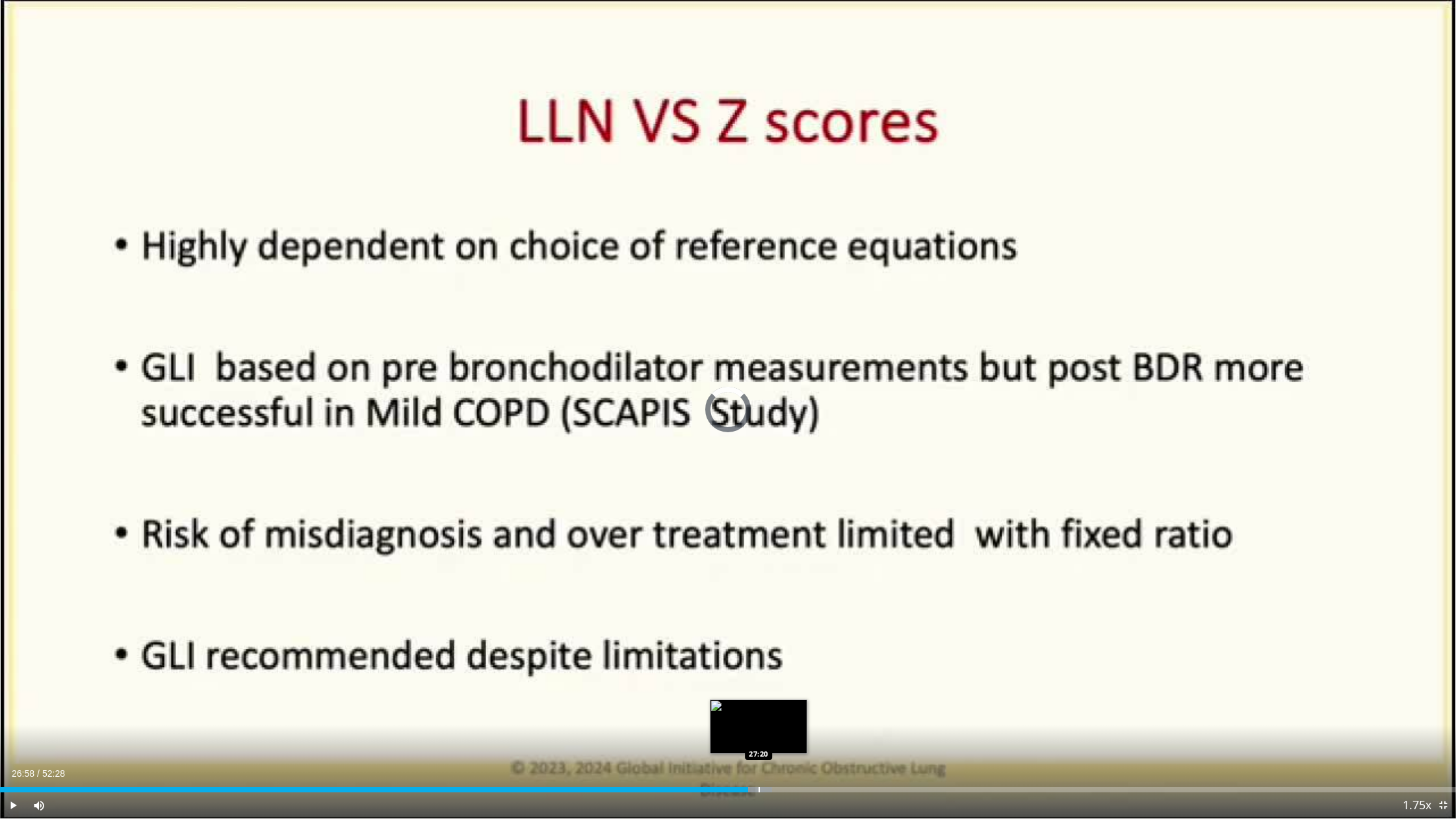
click at [759, 724] on div "Progress Bar" at bounding box center [759, 790] width 1 height 6
click at [771, 724] on div "Progress Bar" at bounding box center [771, 790] width 1 height 6
click at [802, 724] on div "Progress Bar" at bounding box center [802, 790] width 1 height 6
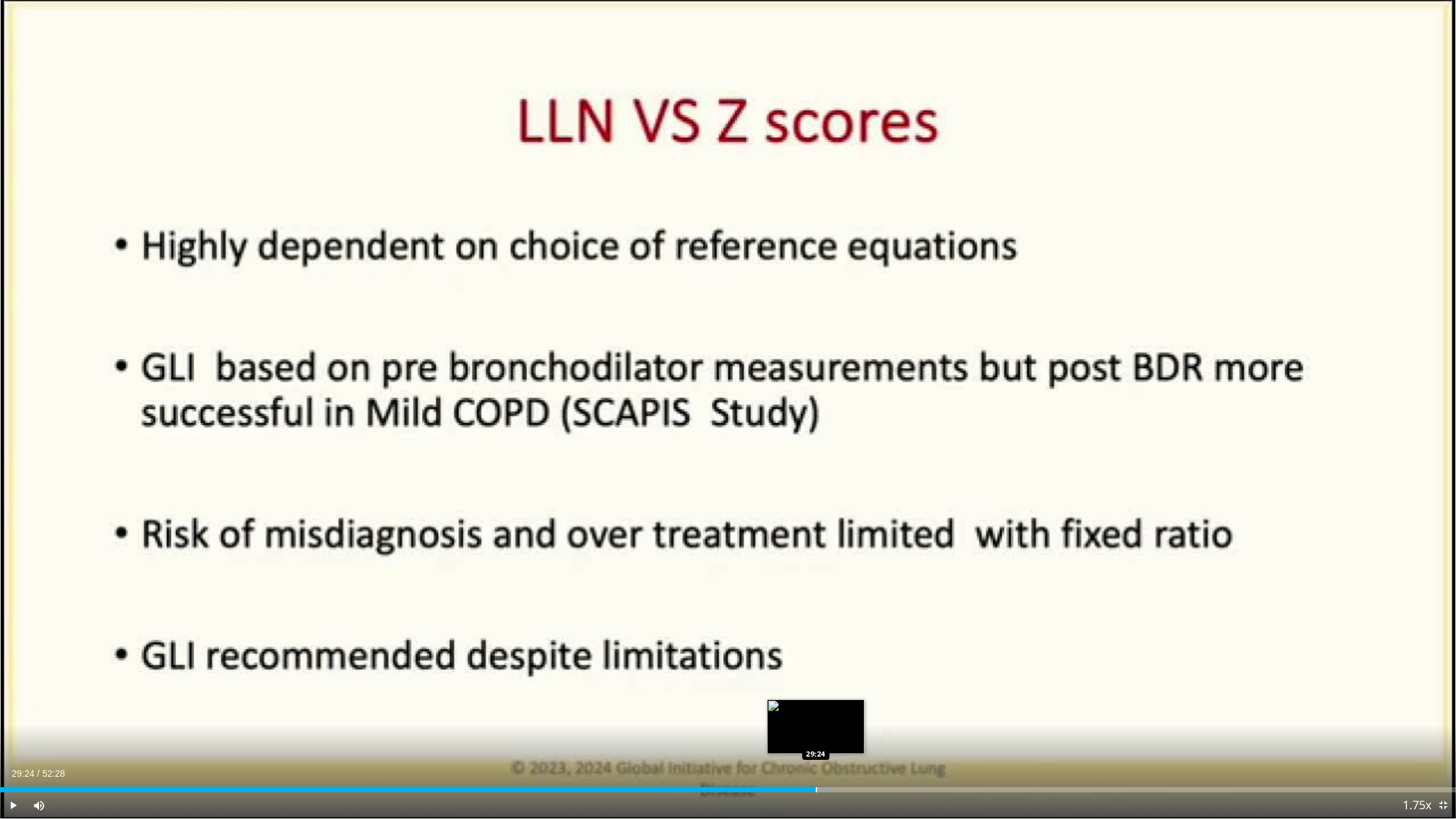
click at [816, 724] on div "Progress Bar" at bounding box center [816, 790] width 1 height 6
click at [829, 724] on div "Progress Bar" at bounding box center [829, 790] width 1 height 6
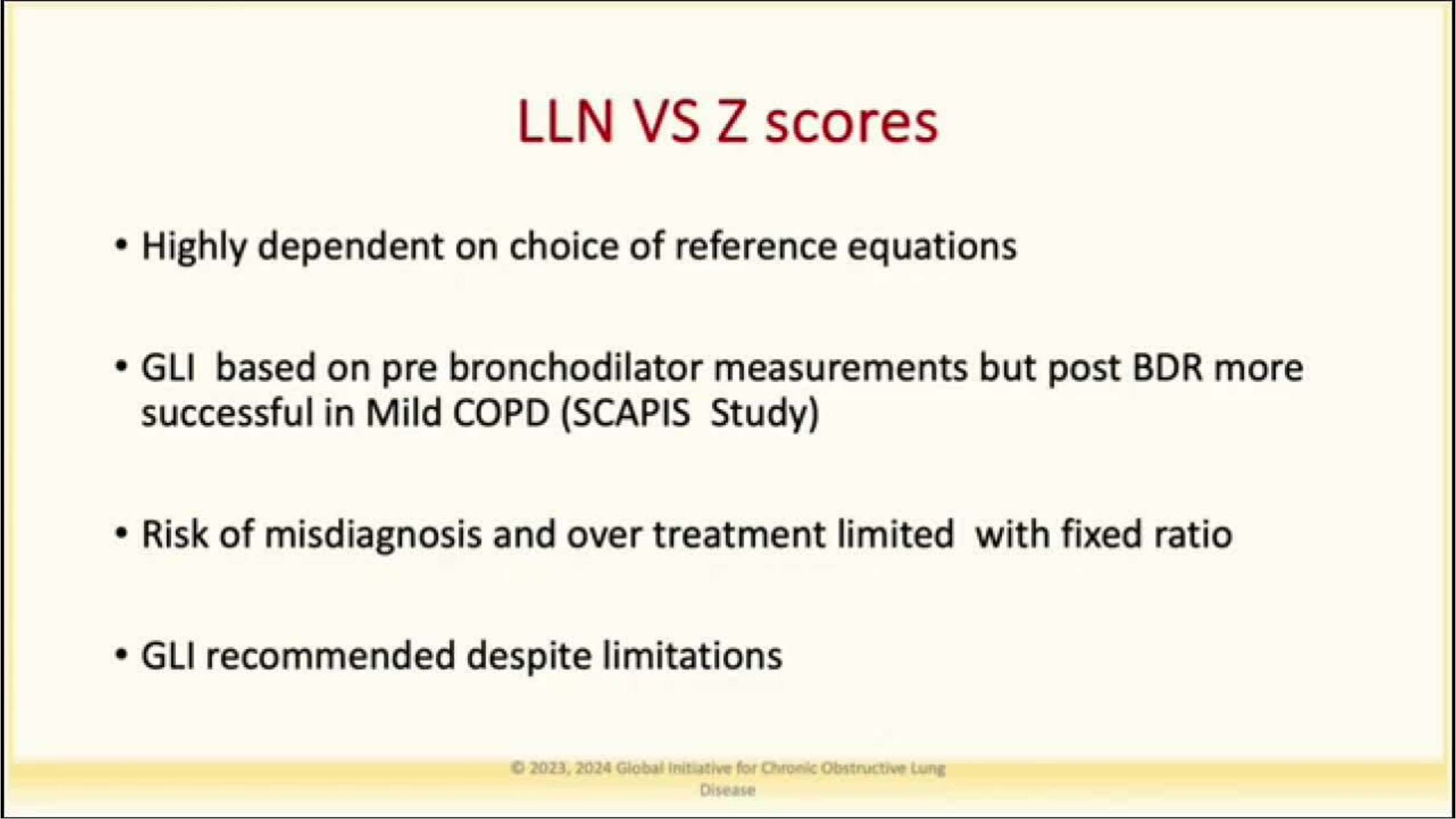
click at [824, 724] on div "10 seconds Tap to unmute" at bounding box center [728, 409] width 1456 height 818
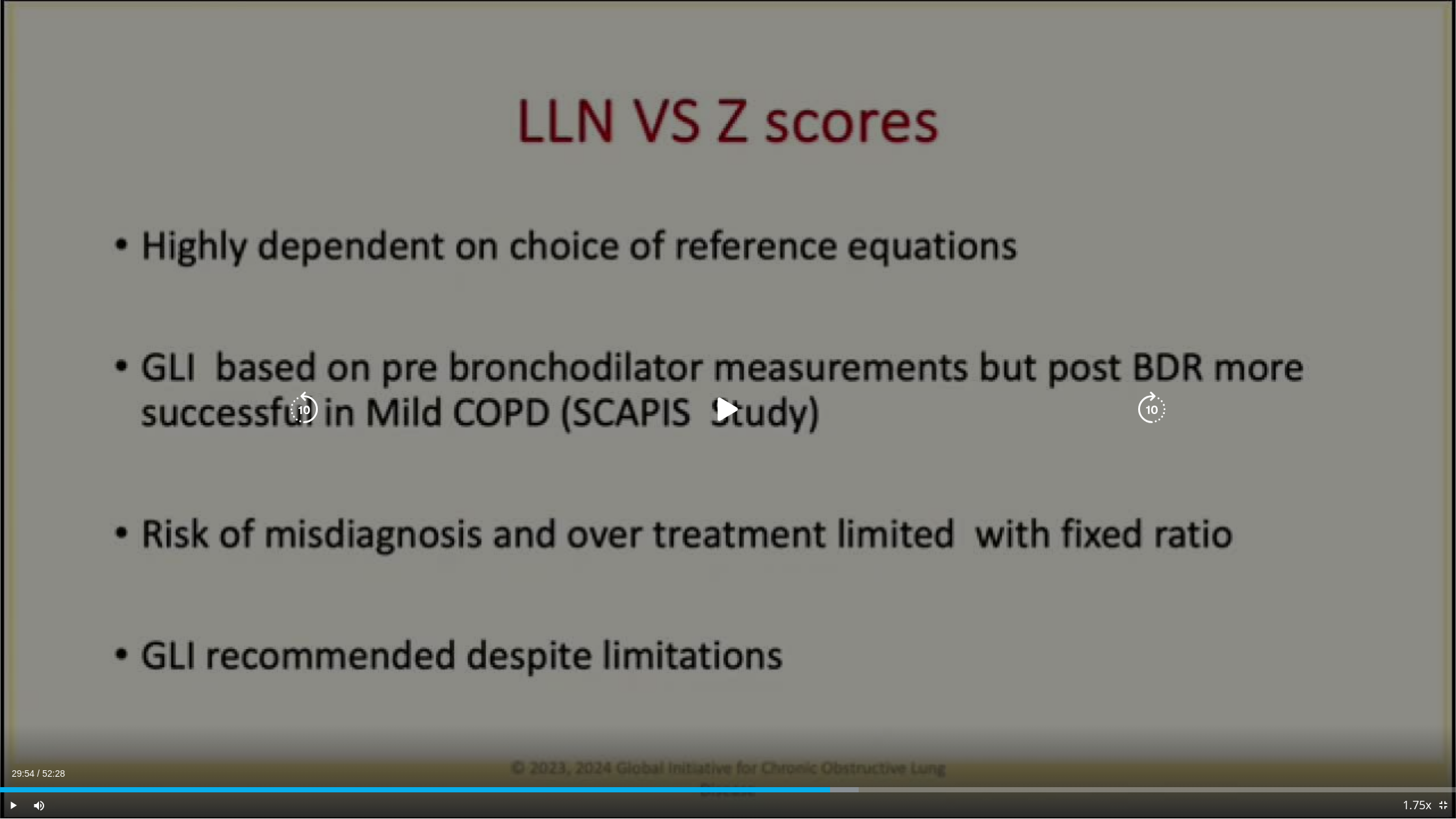
click at [730, 407] on icon "Video Player" at bounding box center [728, 410] width 37 height 37
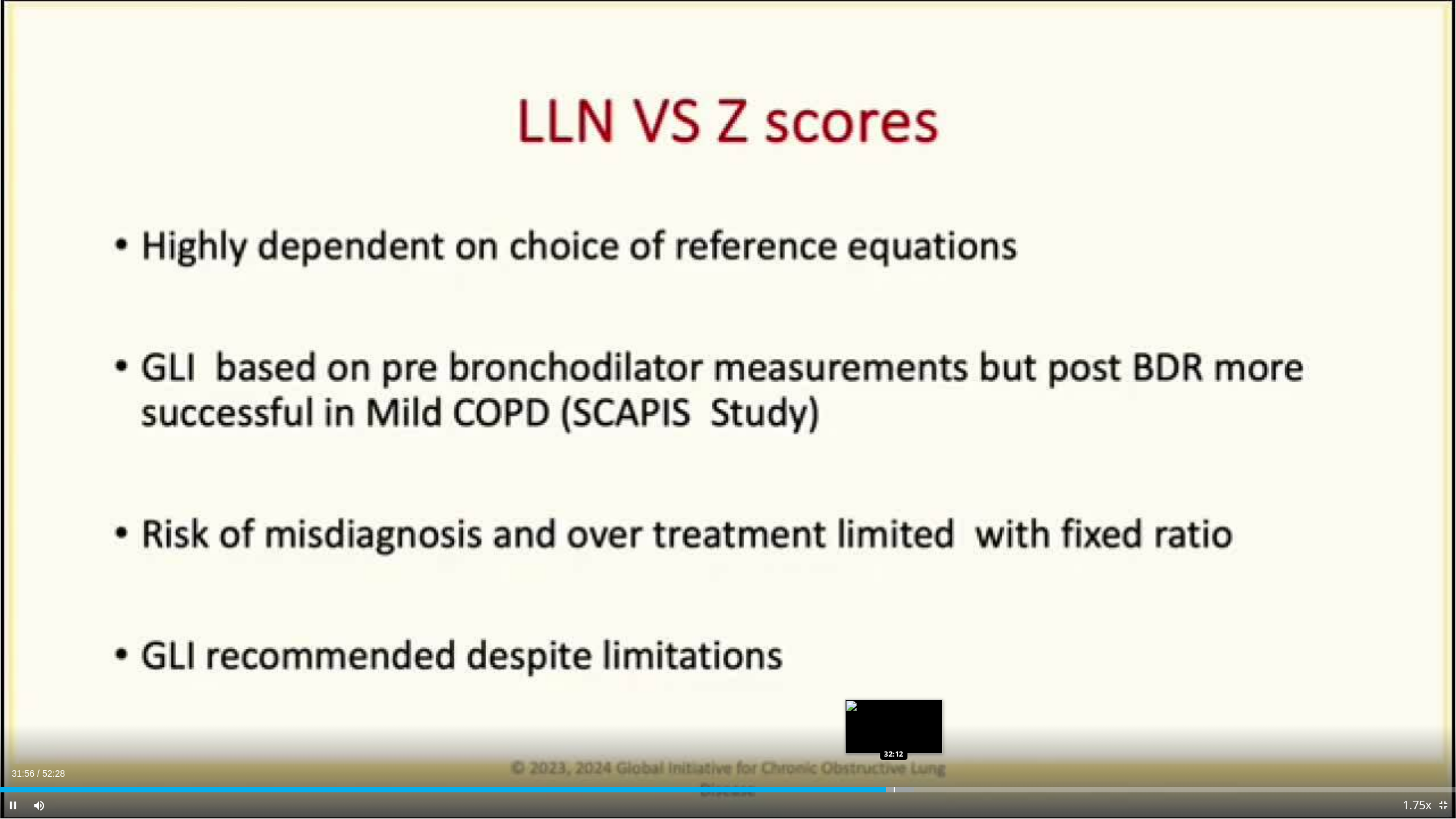
click at [894, 724] on div "Progress Bar" at bounding box center [894, 790] width 1 height 6
click at [903, 724] on div "Progress Bar" at bounding box center [903, 790] width 1 height 6
click at [915, 724] on div "Progress Bar" at bounding box center [915, 790] width 1 height 6
click at [908, 724] on div "Progress Bar" at bounding box center [908, 790] width 1 height 6
click at [954, 724] on div "Progress Bar" at bounding box center [954, 790] width 1 height 6
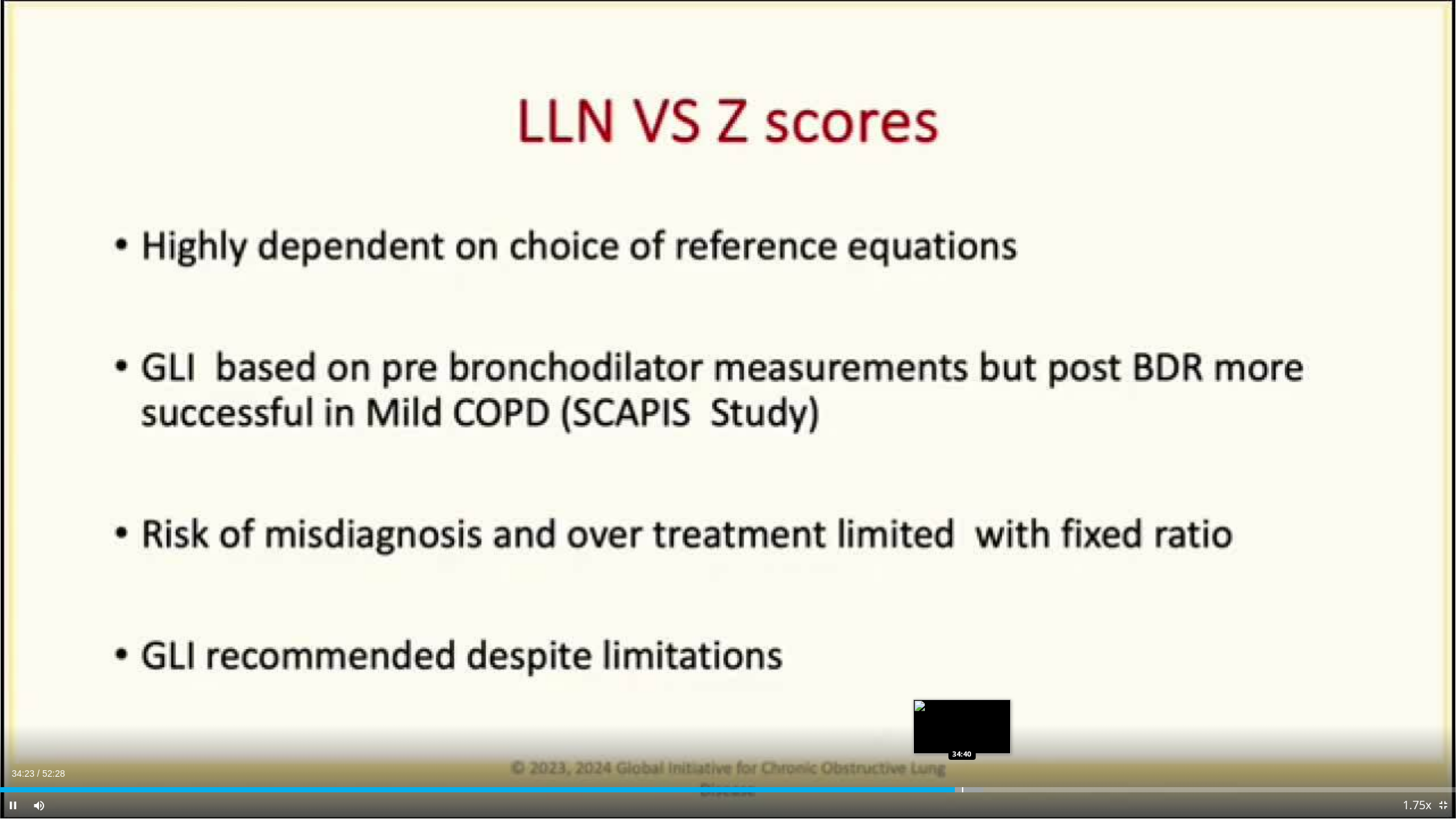
click at [963, 724] on video-js "**********" at bounding box center [728, 410] width 1456 height 819
click at [969, 724] on div "Progress Bar" at bounding box center [969, 790] width 1 height 6
click at [987, 724] on div "Progress Bar" at bounding box center [987, 790] width 1 height 6
click at [1001, 724] on div "Progress Bar" at bounding box center [1001, 790] width 1 height 6
click at [1016, 724] on div "Progress Bar" at bounding box center [1016, 790] width 1 height 6
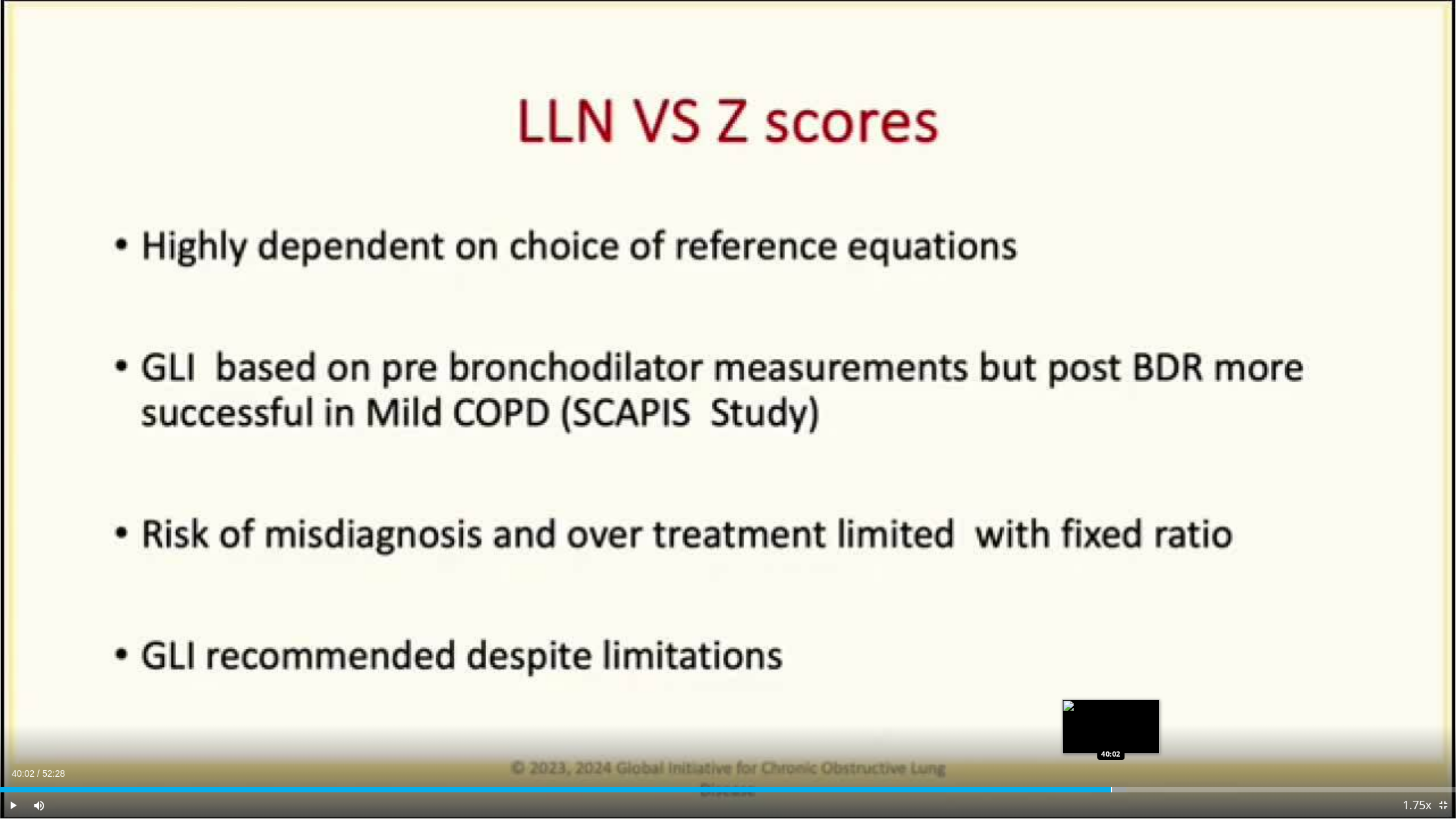
click at [1112, 724] on div "Progress Bar" at bounding box center [1112, 790] width 1 height 6
click at [1128, 724] on div "Progress Bar" at bounding box center [1128, 790] width 1 height 6
click at [1159, 724] on div "Progress Bar" at bounding box center [1159, 790] width 1 height 6
click at [1173, 724] on div "Progress Bar" at bounding box center [1173, 790] width 1 height 6
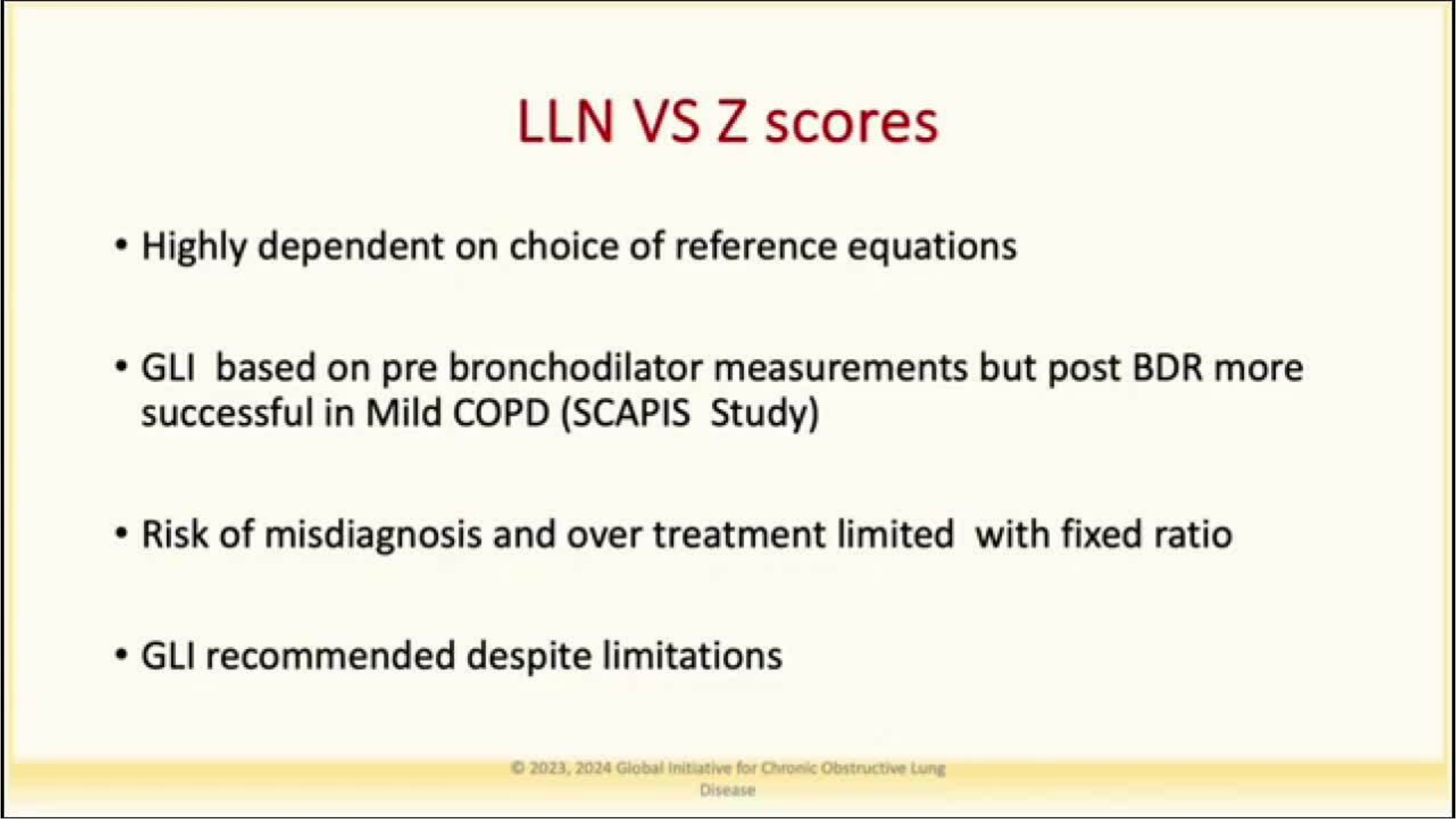
click at [1190, 724] on video-js "**********" at bounding box center [728, 410] width 1456 height 819
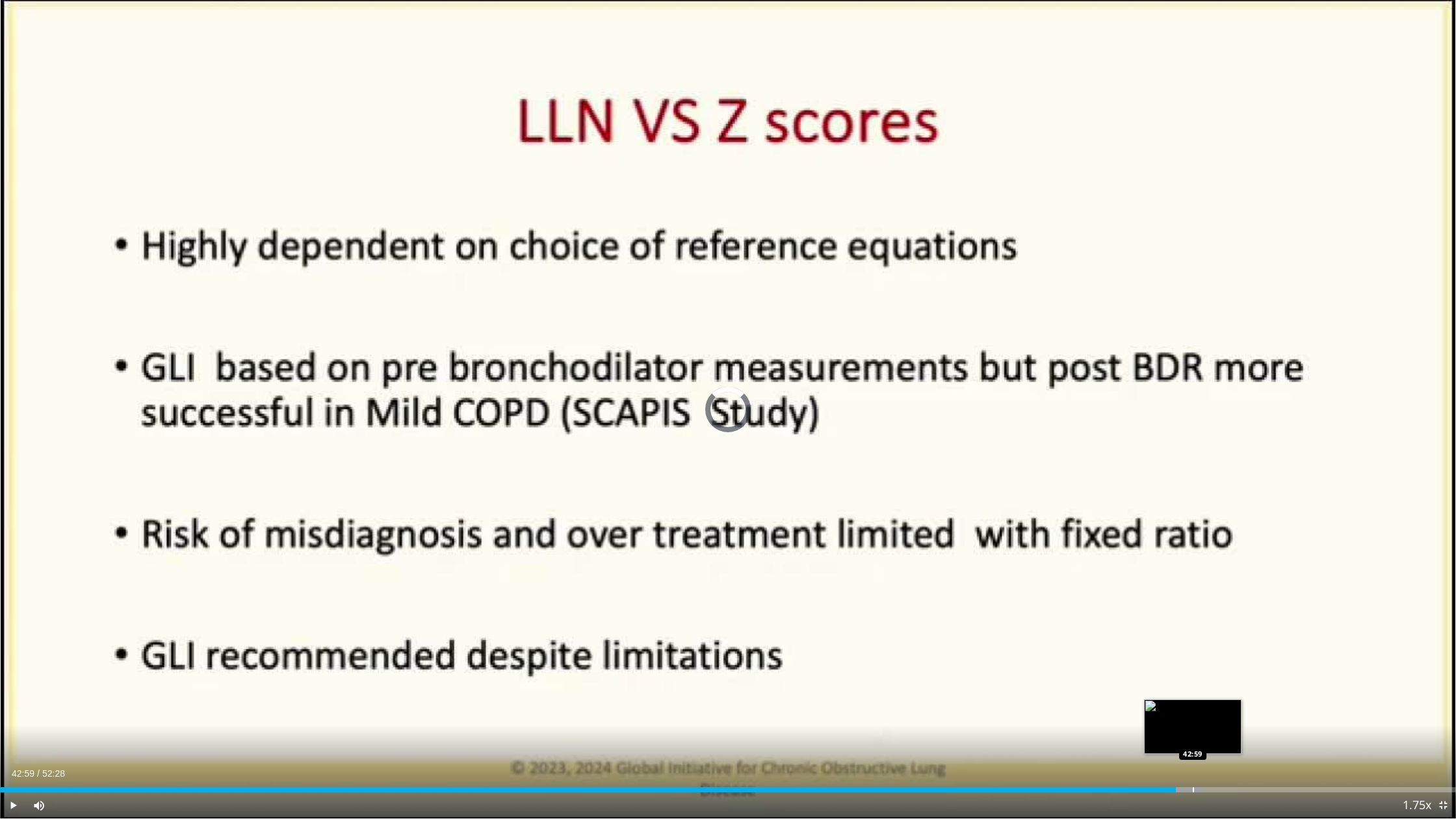
click at [1193, 724] on div "Progress Bar" at bounding box center [1193, 790] width 1 height 6
click at [1207, 724] on div "Progress Bar" at bounding box center [1207, 790] width 1 height 6
click at [1227, 724] on div "Progress Bar" at bounding box center [1227, 790] width 1 height 6
click at [1220, 724] on div "Progress Bar" at bounding box center [1220, 790] width 1 height 6
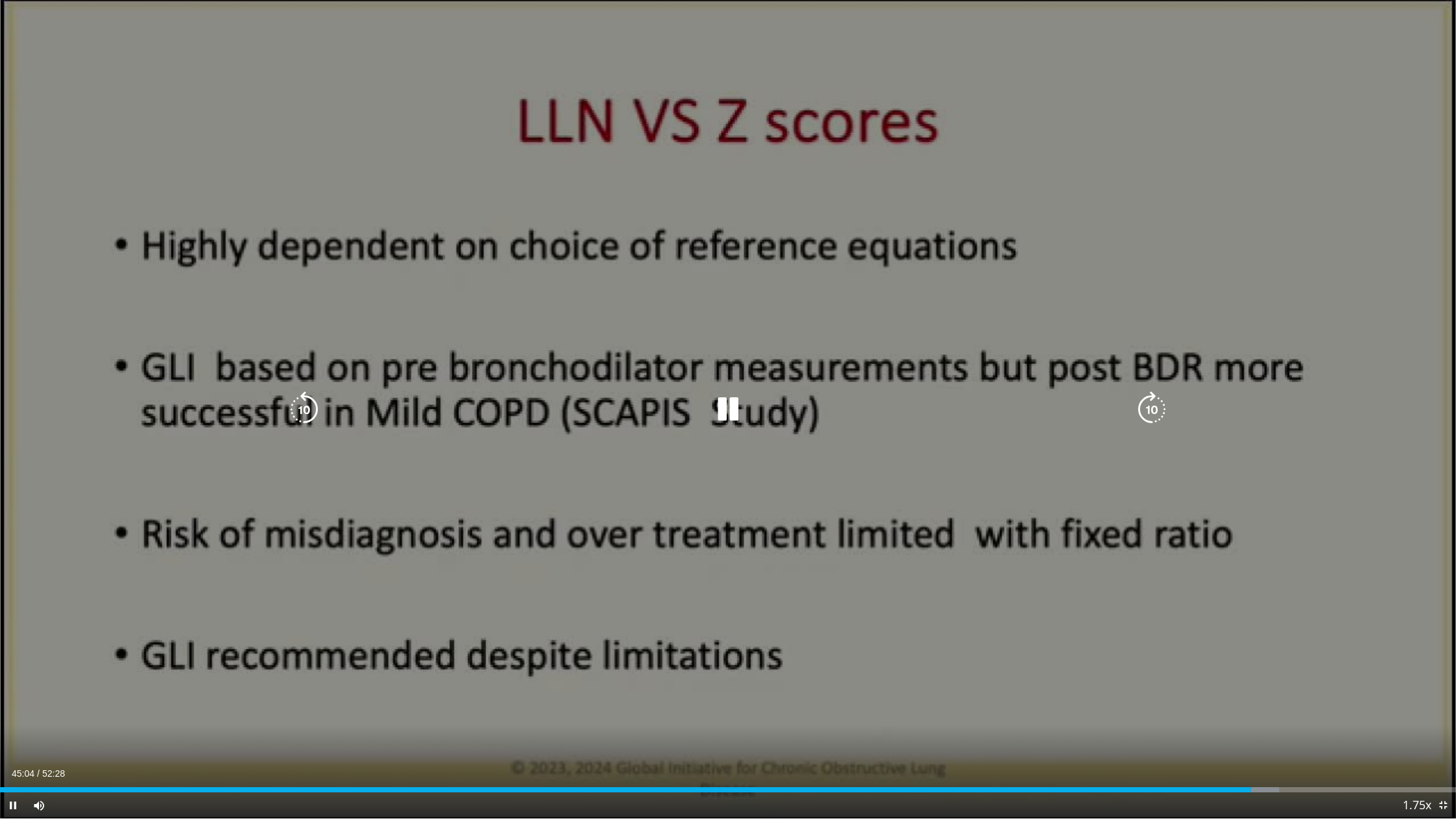
click at [744, 410] on icon "Video Player" at bounding box center [728, 410] width 37 height 37
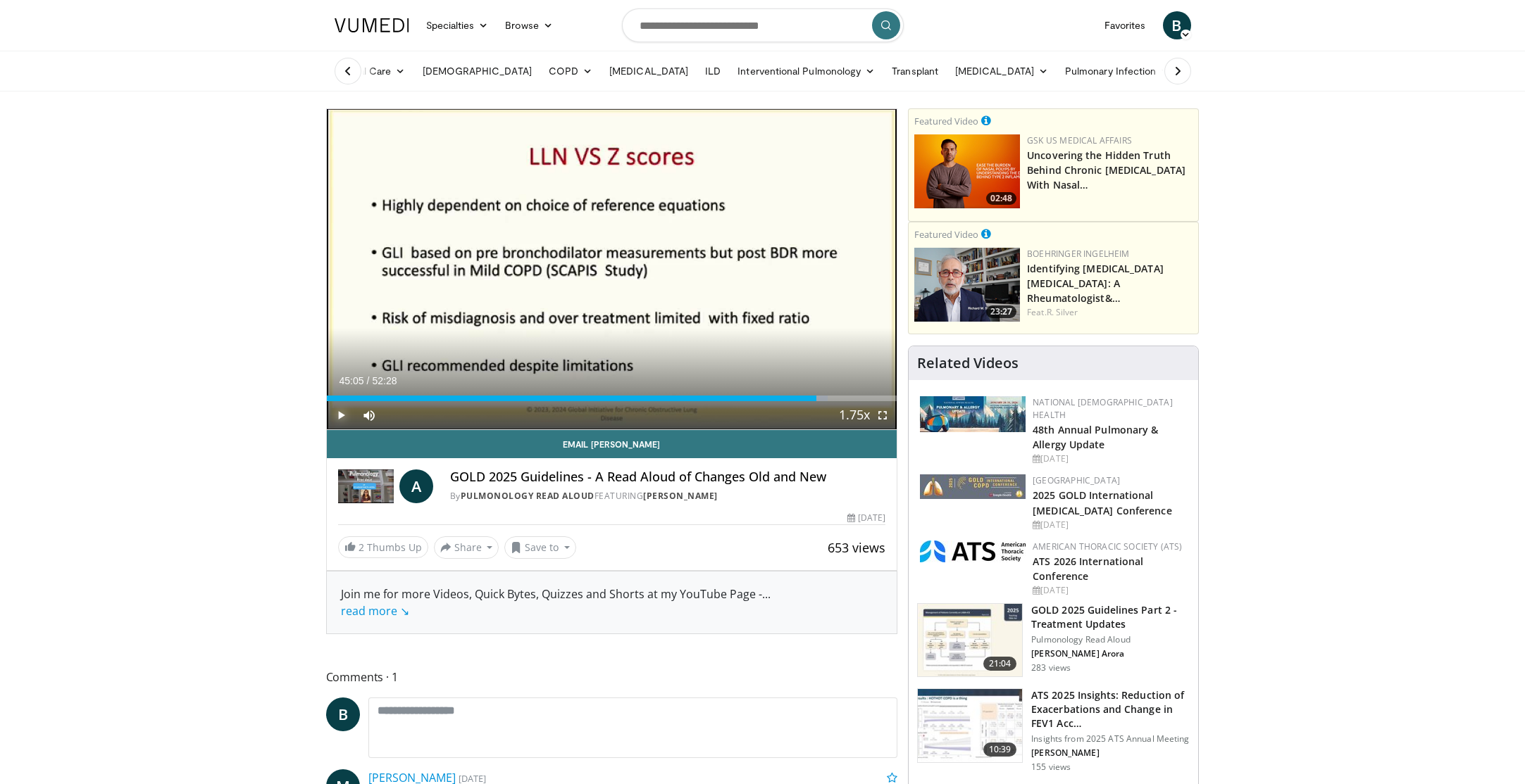
click at [342, 418] on span "Video Player" at bounding box center [340, 415] width 28 height 28
click at [884, 417] on span "Video Player" at bounding box center [883, 415] width 28 height 28
click at [887, 418] on span "Video Player" at bounding box center [883, 415] width 28 height 28
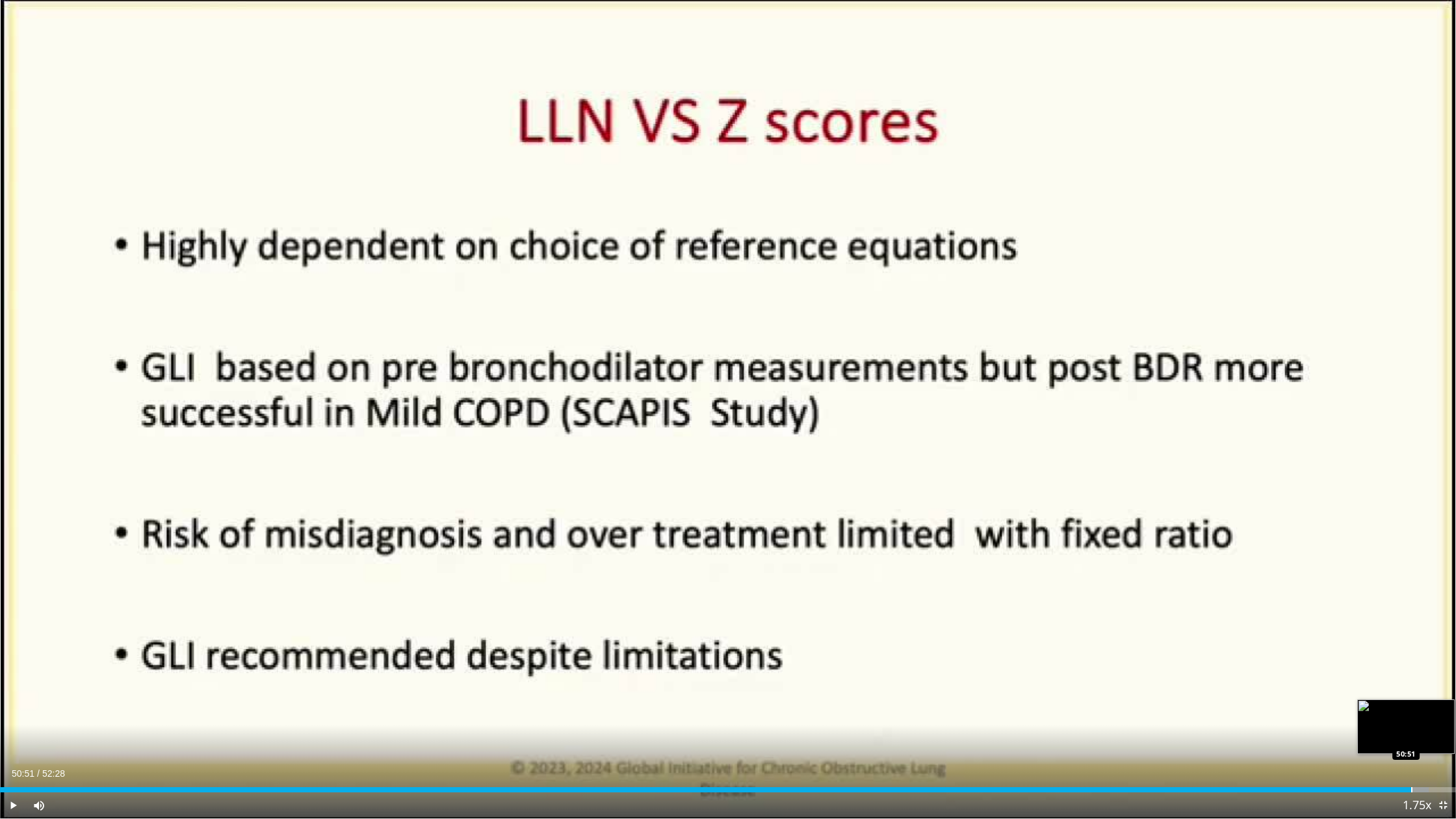
click at [1407, 724] on div "Progress Bar" at bounding box center [1412, 790] width 1 height 6
click at [1407, 724] on div "Progress Bar" at bounding box center [1407, 790] width 1 height 6
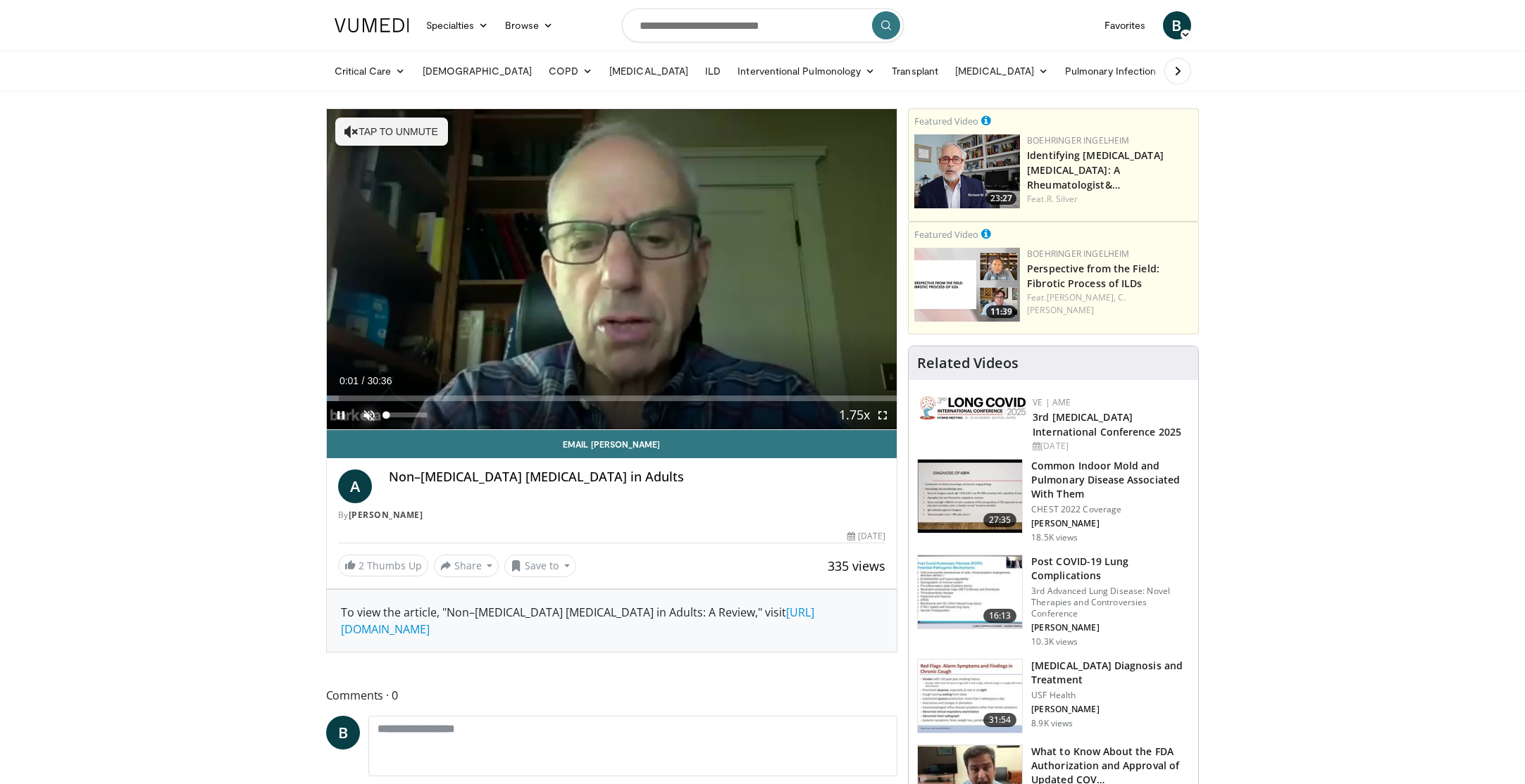
click at [367, 418] on span "Video Player" at bounding box center [369, 415] width 28 height 28
click at [879, 417] on span "Video Player" at bounding box center [883, 415] width 28 height 28
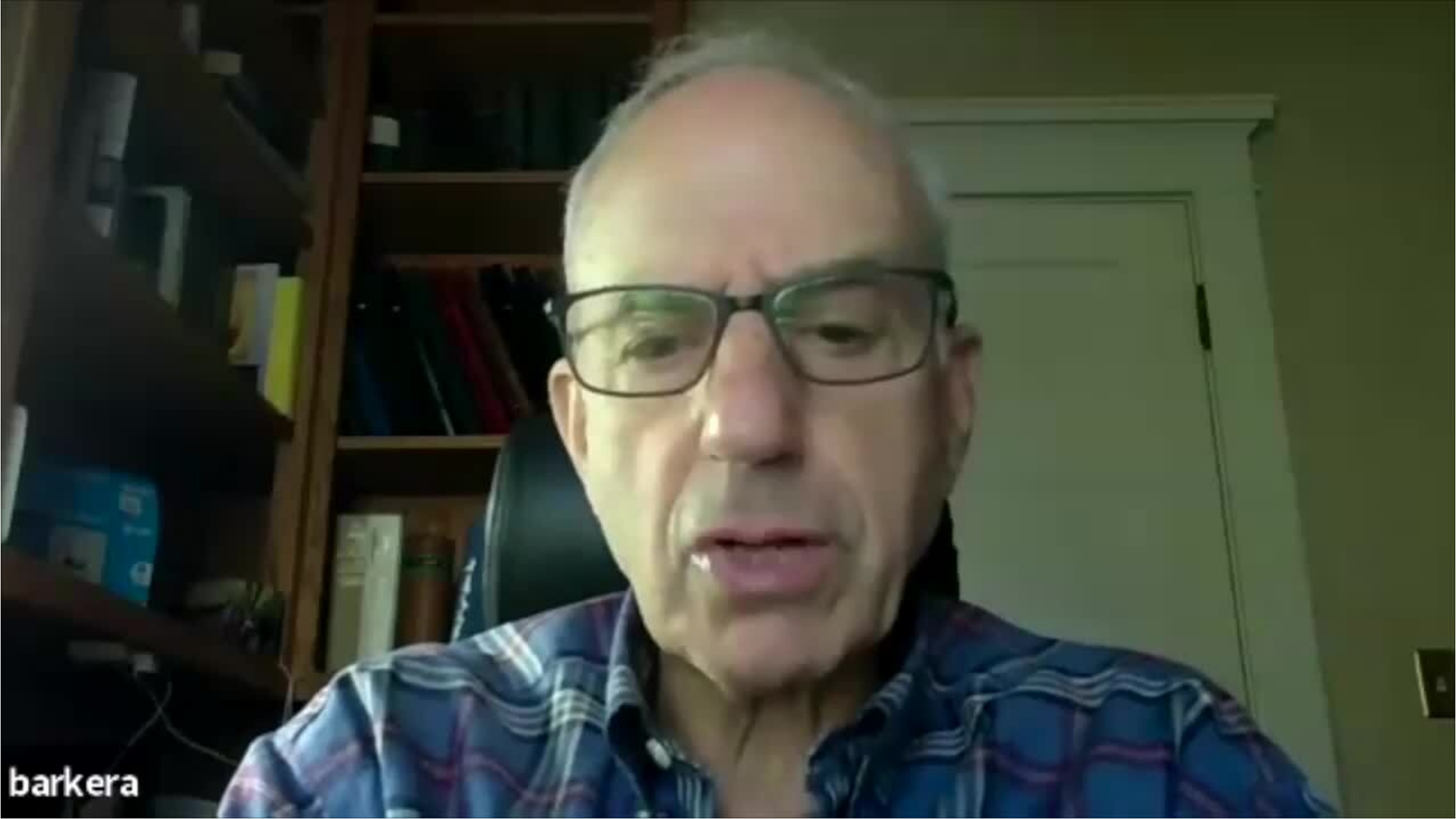
click at [412, 724] on video-js "**********" at bounding box center [728, 410] width 1456 height 819
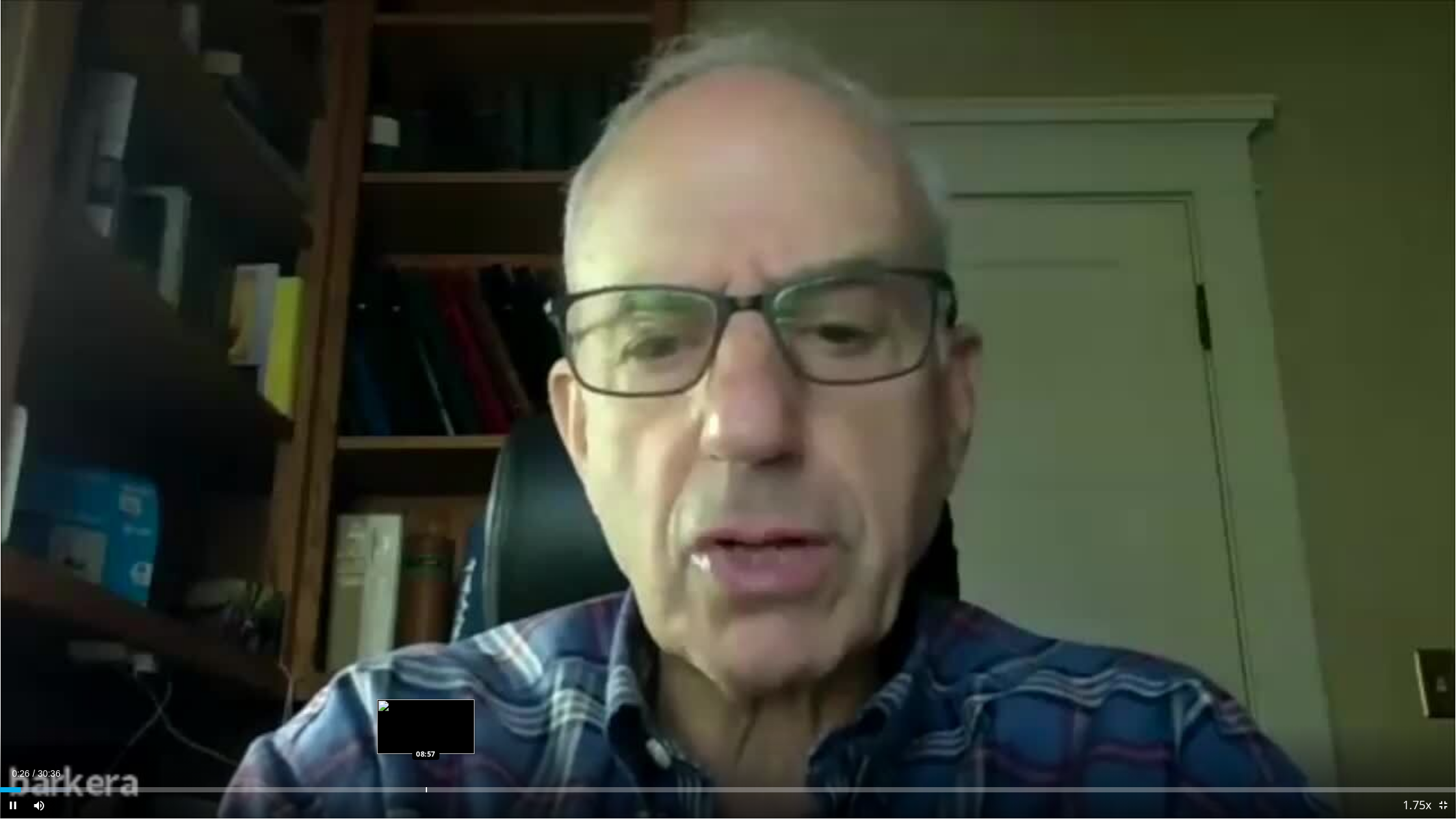
click at [425, 724] on div "Loaded : 4.86% 00:26 08:57" at bounding box center [728, 785] width 1456 height 12
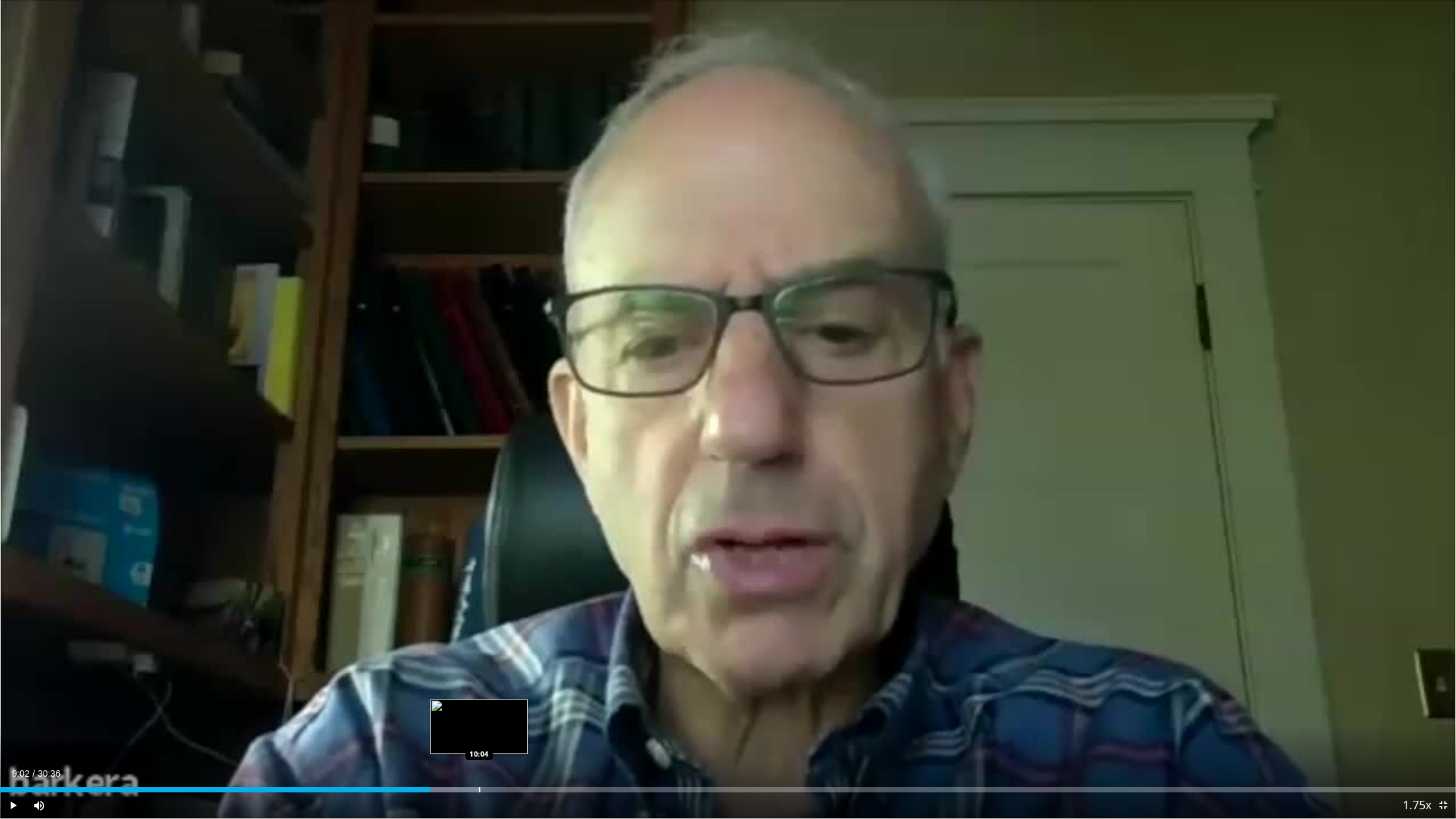
click at [480, 724] on div "Loaded : 32.94% 09:02 10:04" at bounding box center [728, 785] width 1456 height 12
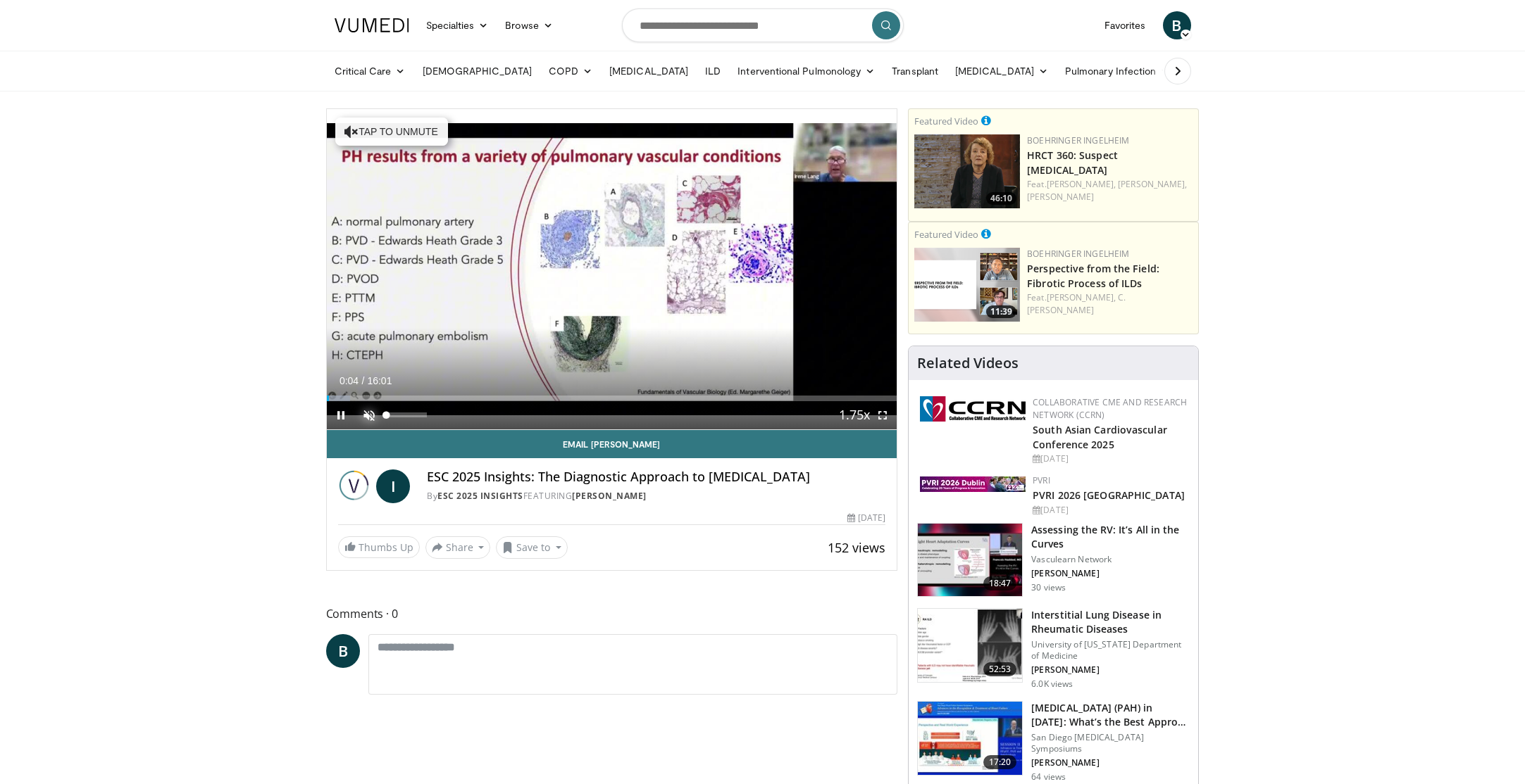
click at [371, 416] on span "Video Player" at bounding box center [369, 415] width 28 height 28
click at [884, 416] on span "Video Player" at bounding box center [883, 415] width 28 height 28
click at [882, 418] on span "Video Player" at bounding box center [883, 415] width 28 height 28
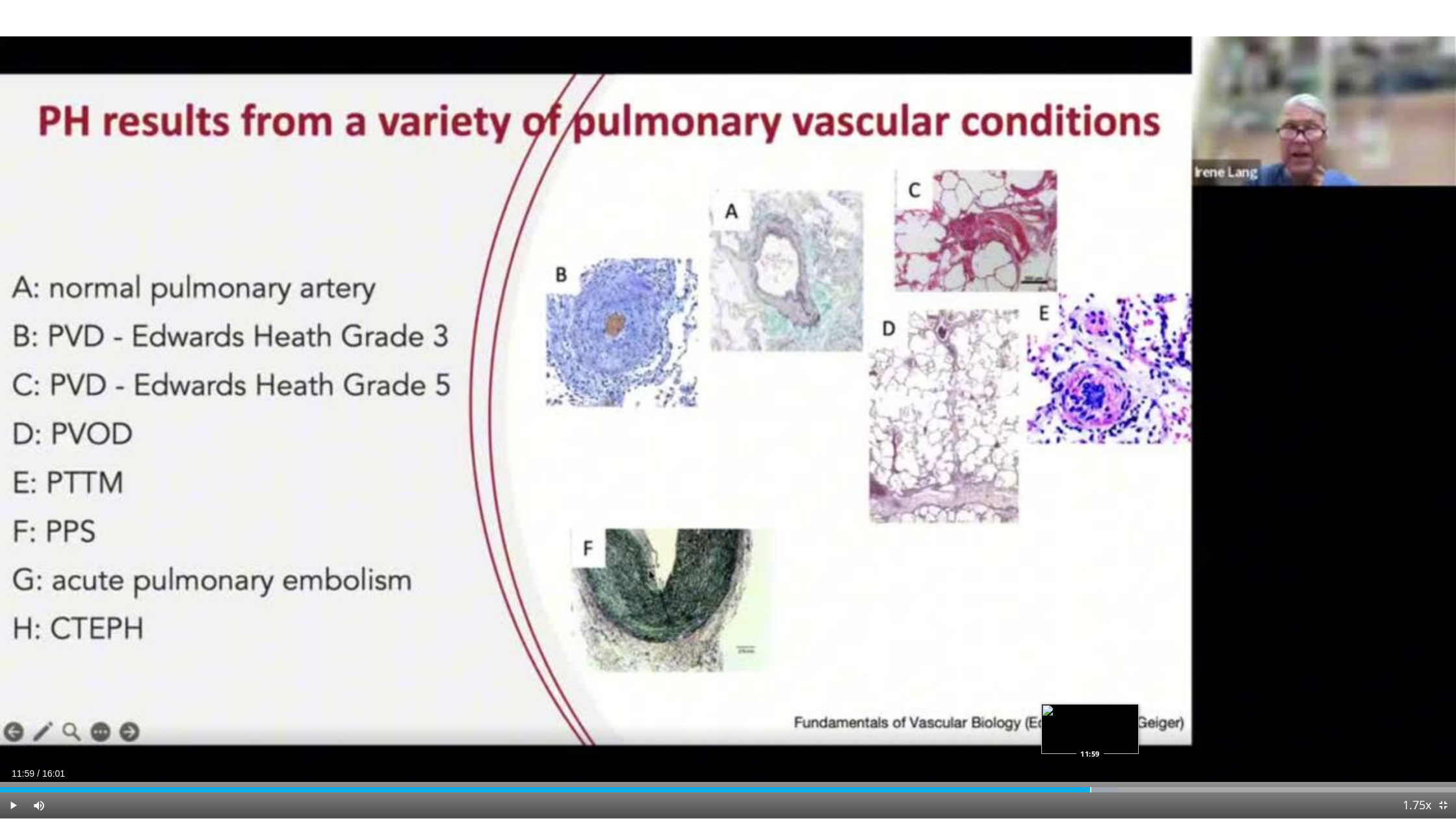
click at [1090, 724] on div "Progress Bar" at bounding box center [1090, 790] width 1 height 6
click at [1055, 724] on div "Loaded : 82.04% 12:03 11:37" at bounding box center [728, 790] width 1456 height 6
click at [1126, 724] on div "Loaded : 82.04% 11:39 12:23" at bounding box center [728, 785] width 1456 height 12
click at [1267, 724] on video-js "**********" at bounding box center [728, 410] width 1456 height 819
click at [1329, 724] on div "Loaded : 93.46% 13:59 14:37" at bounding box center [728, 785] width 1456 height 12
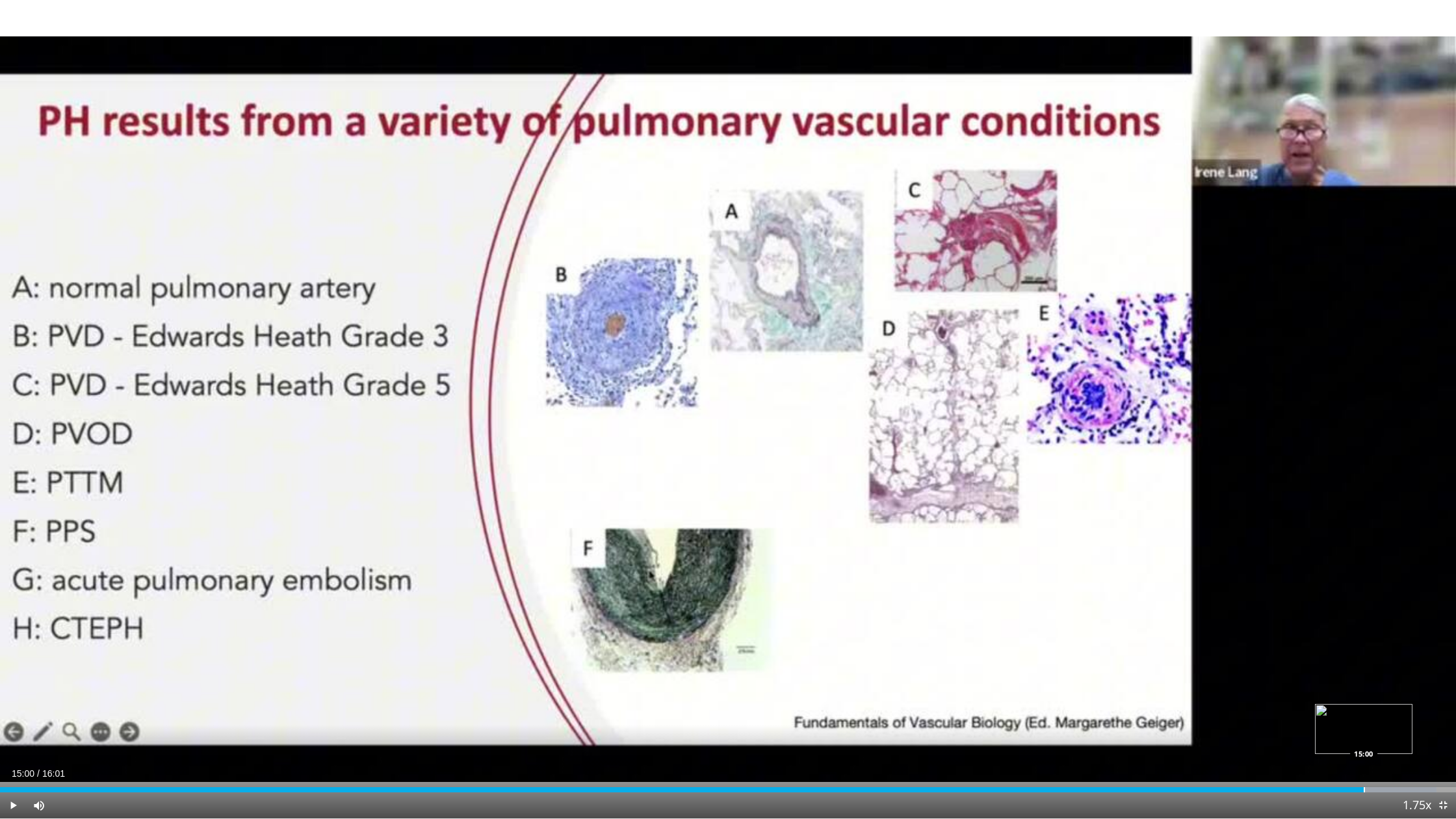
click at [1364, 724] on div "Progress Bar" at bounding box center [1364, 790] width 1 height 6
click at [1407, 724] on div "Progress Bar" at bounding box center [1407, 790] width 1 height 6
click at [1407, 724] on span "Video Player" at bounding box center [1443, 805] width 26 height 26
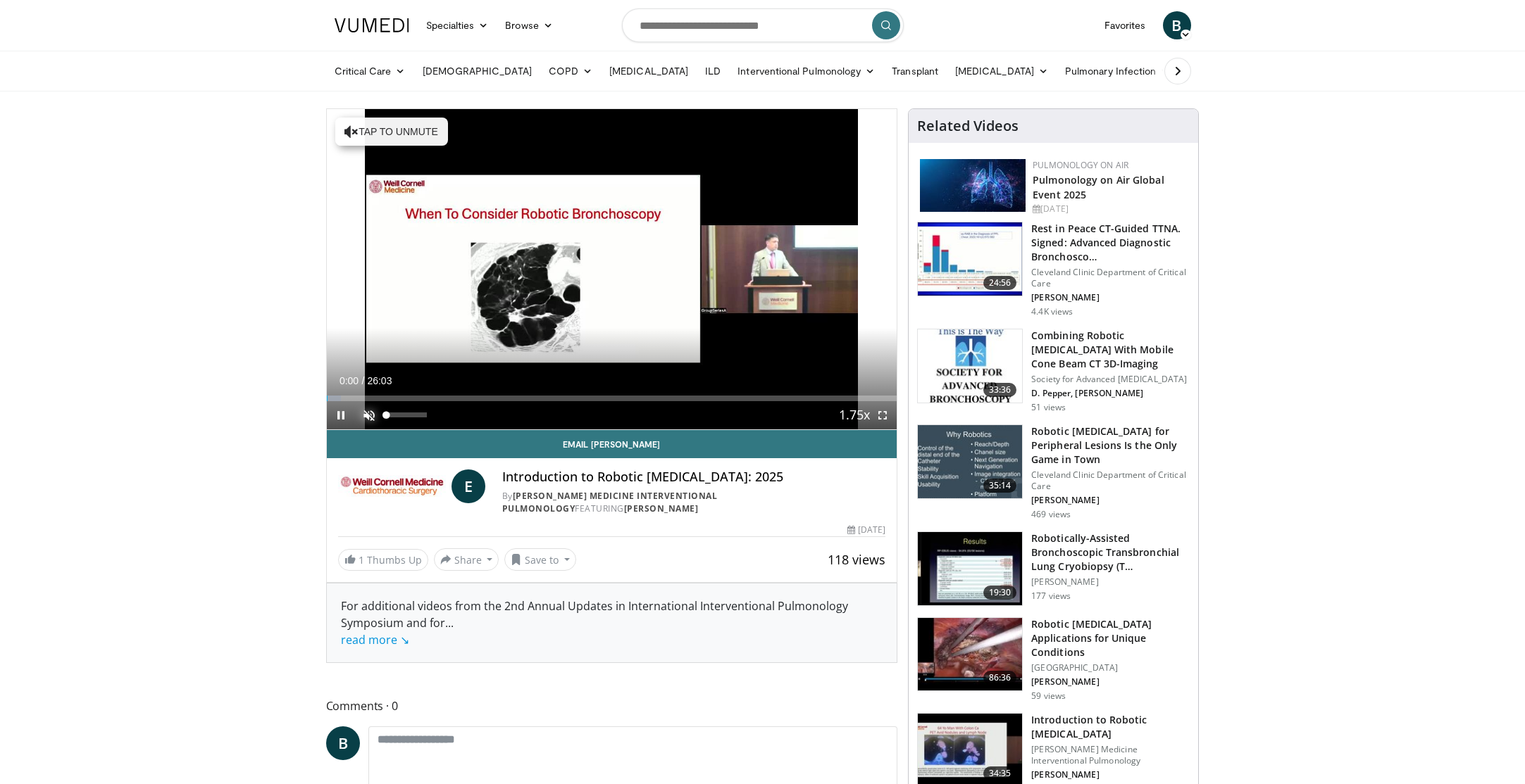
click at [371, 417] on span "Video Player" at bounding box center [369, 415] width 28 height 28
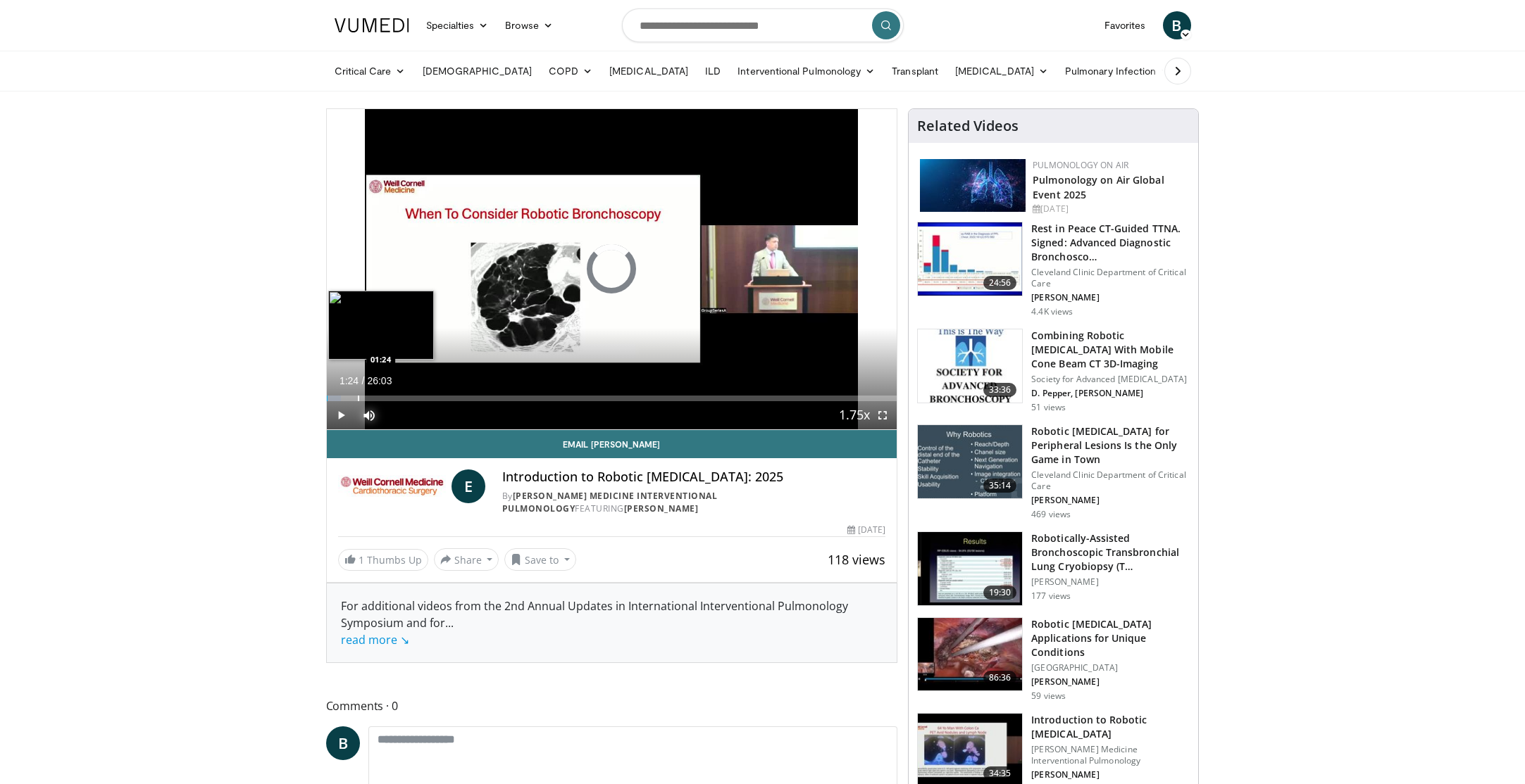
click at [358, 396] on div "Progress Bar" at bounding box center [358, 399] width 1 height 6
click at [375, 396] on div "Progress Bar" at bounding box center [375, 399] width 1 height 6
click at [389, 397] on div "Progress Bar" at bounding box center [389, 399] width 1 height 6
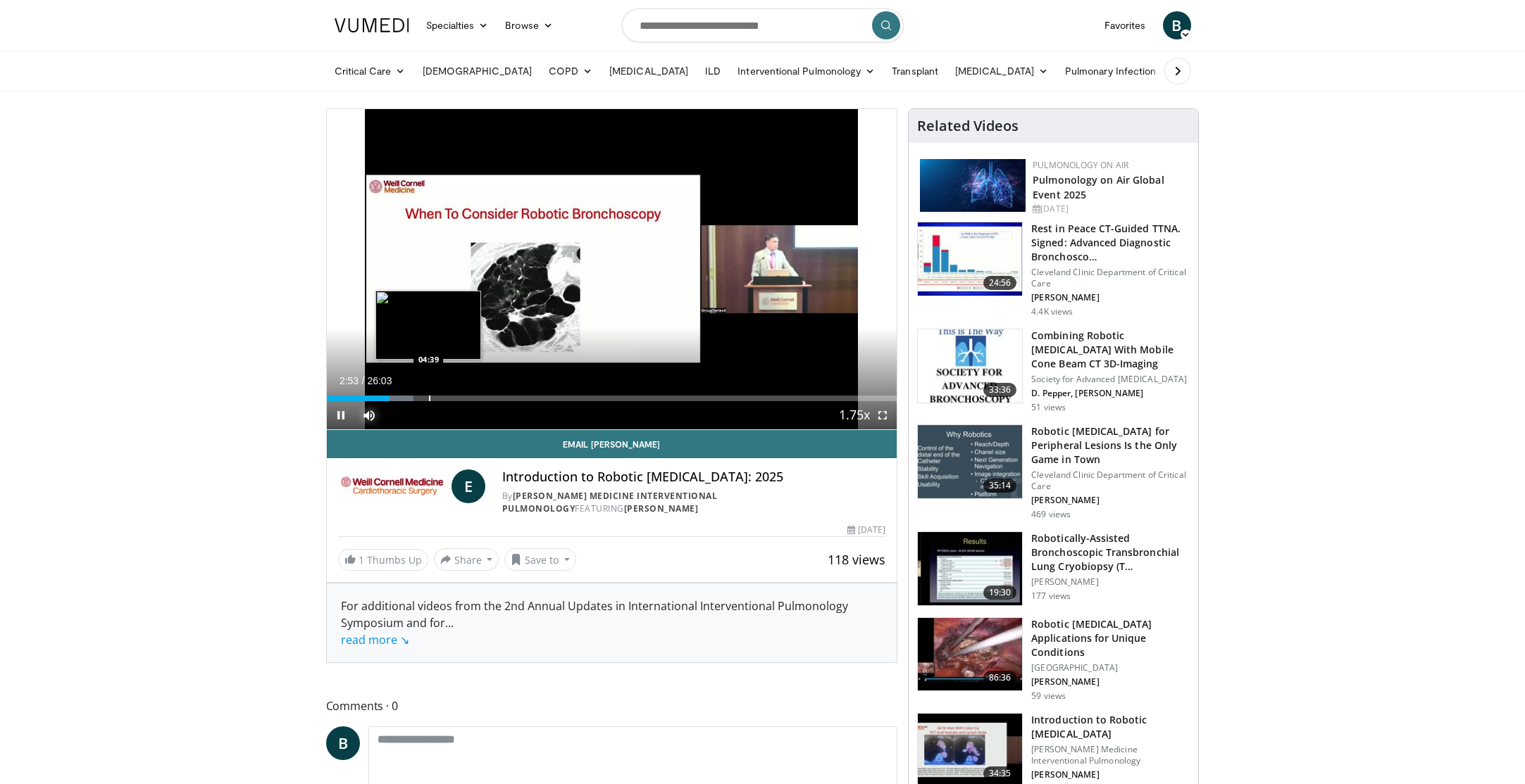
click at [428, 399] on div "Loaded : 15.23% 02:53 04:39" at bounding box center [611, 399] width 570 height 6
click at [496, 400] on div "Progress Bar" at bounding box center [496, 399] width 1 height 6
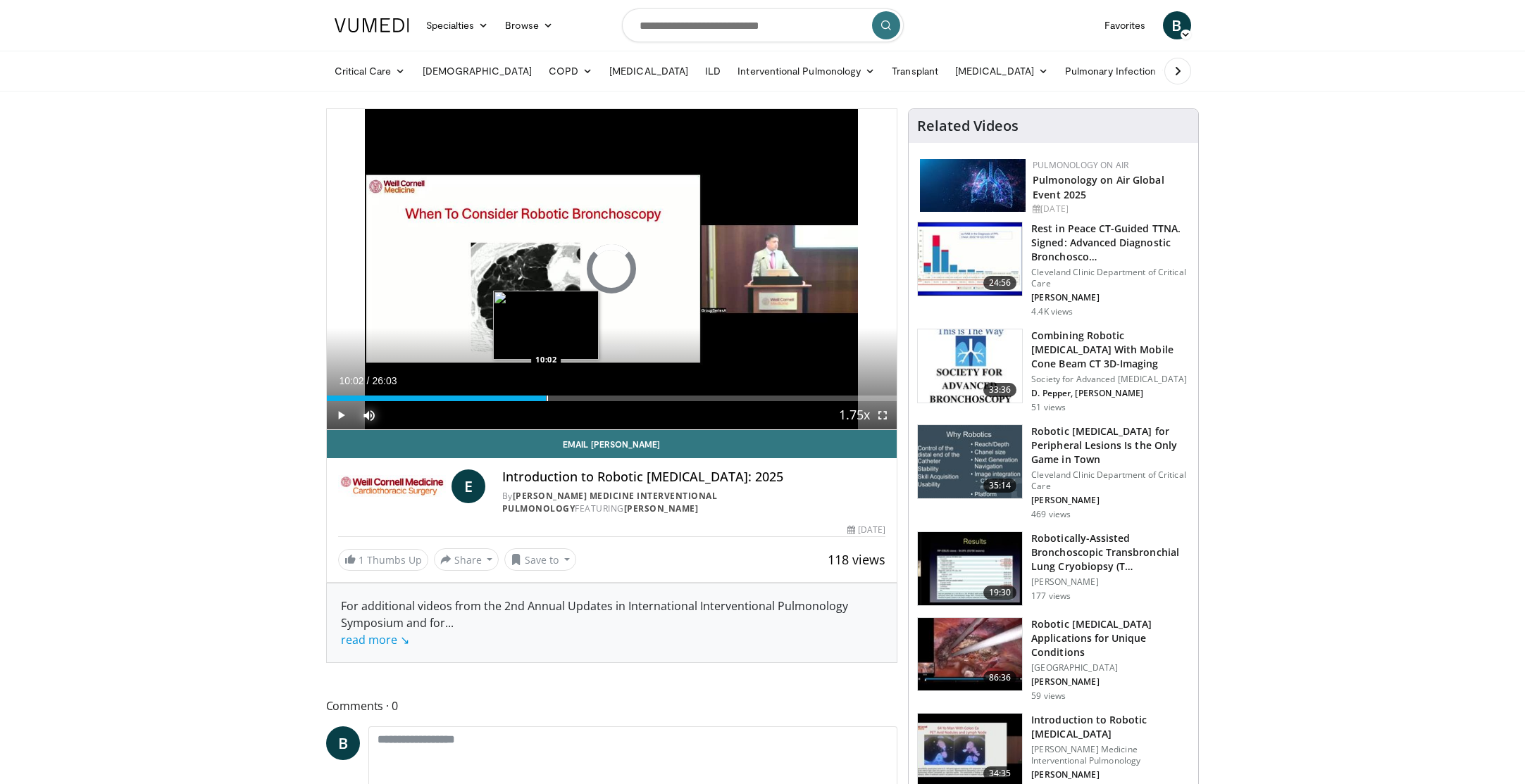
click at [546, 399] on div "Progress Bar" at bounding box center [546, 399] width 1 height 6
click at [580, 399] on div "Progress Bar" at bounding box center [580, 399] width 1 height 6
click at [894, 413] on span "Video Player" at bounding box center [883, 415] width 28 height 28
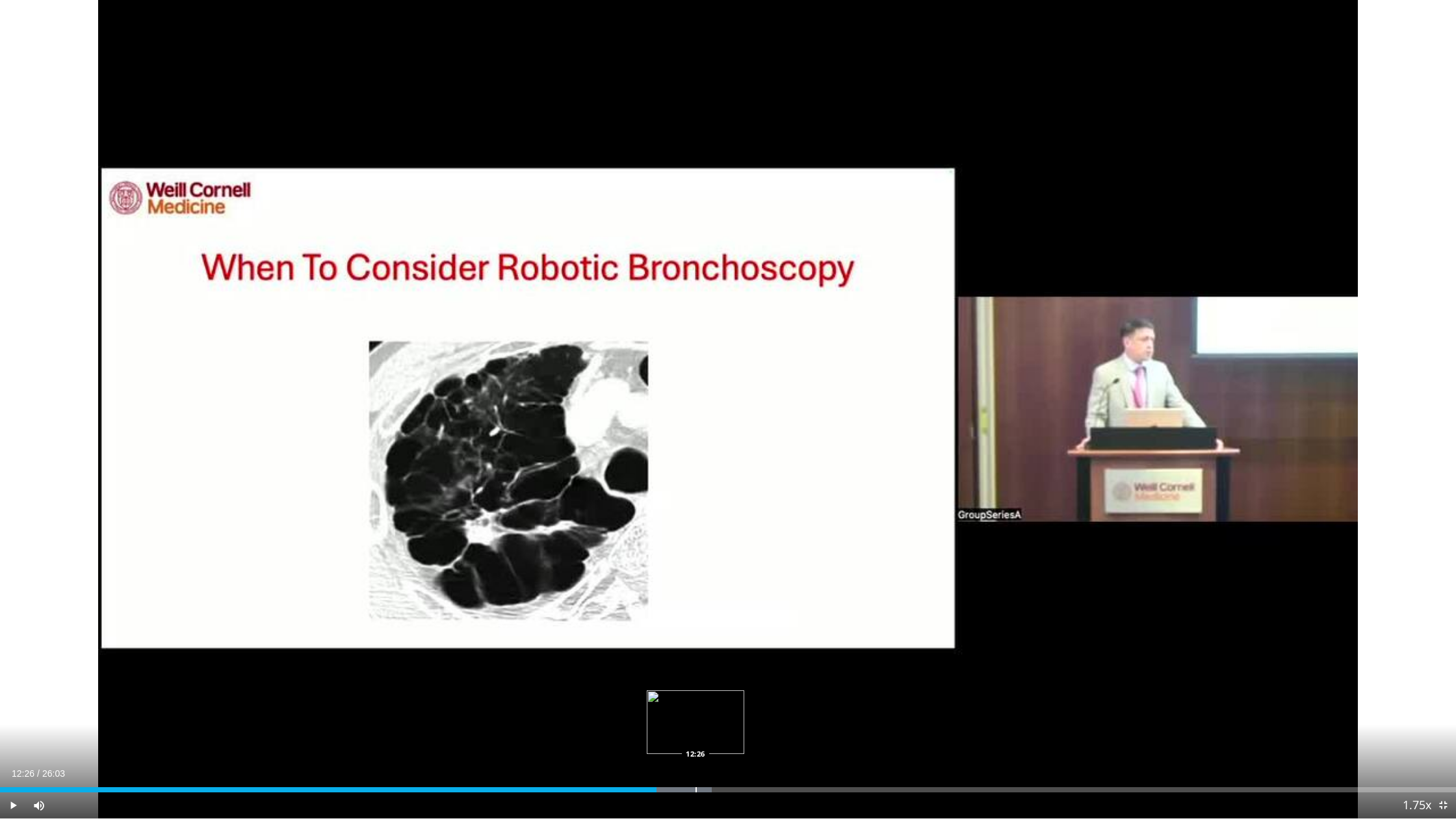
click at [695, 724] on div "Progress Bar" at bounding box center [695, 790] width 1 height 6
click at [748, 724] on div "Progress Bar" at bounding box center [748, 790] width 1 height 6
click at [731, 724] on div "Progress Bar" at bounding box center [731, 790] width 1 height 6
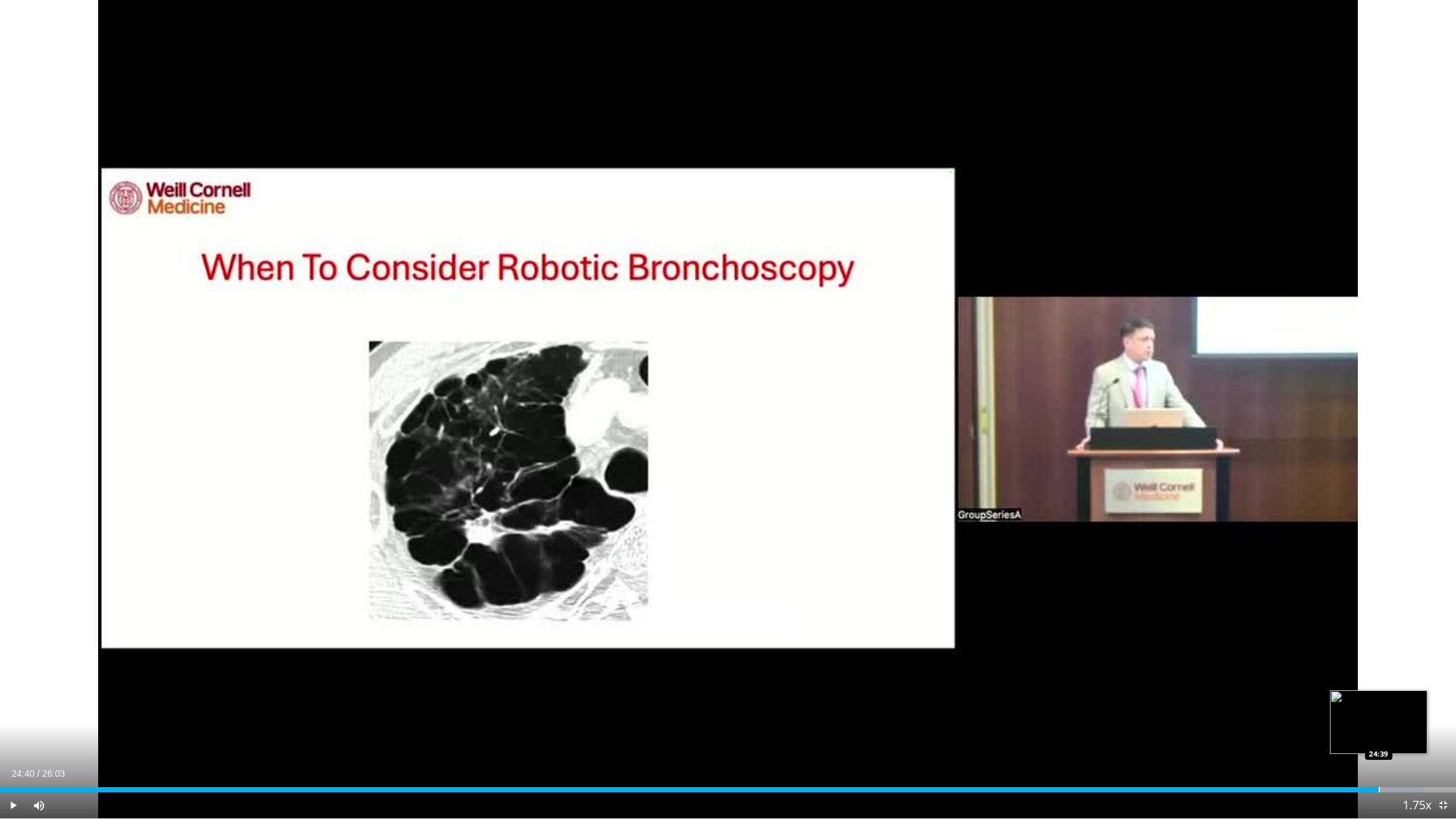
click at [1379, 724] on div "Progress Bar" at bounding box center [1379, 790] width 1 height 6
click at [1374, 724] on div "Progress Bar" at bounding box center [1374, 790] width 1 height 6
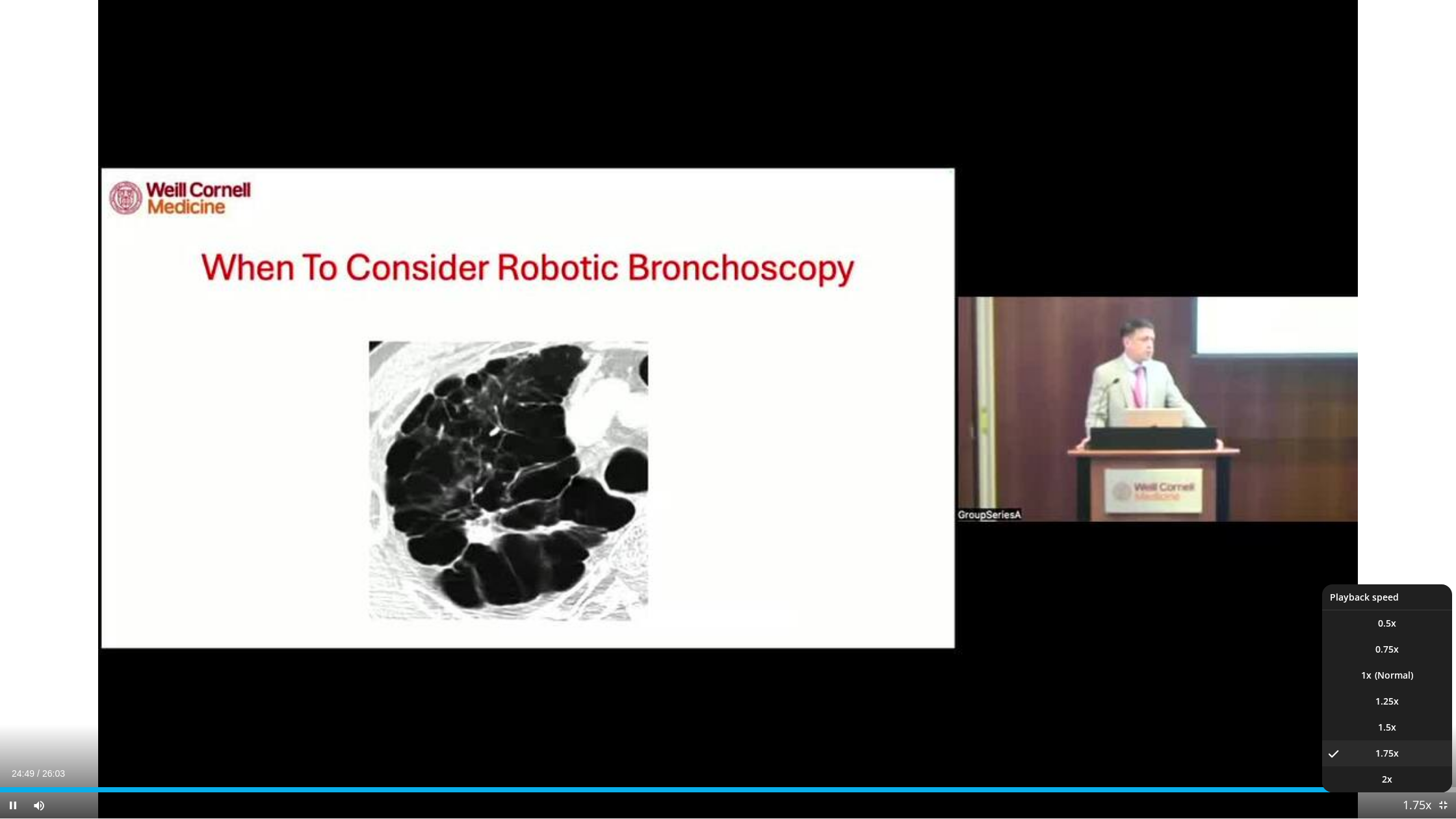
click at [1407, 724] on button "Playback Rate" at bounding box center [1417, 805] width 26 height 26
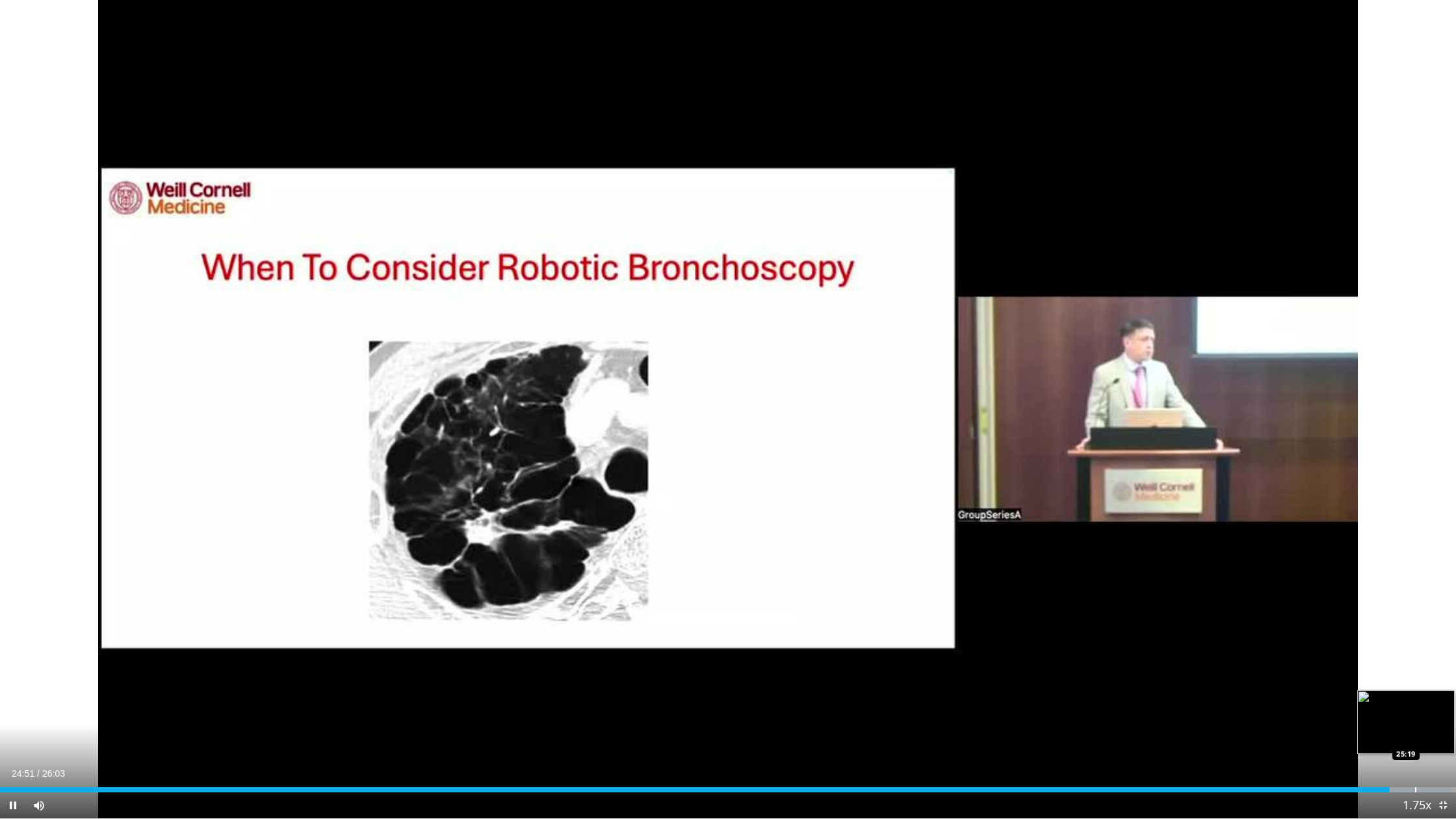
click at [1407, 724] on div "Progress Bar" at bounding box center [1416, 790] width 1 height 6
click at [1407, 724] on div "Progress Bar" at bounding box center [1426, 790] width 1 height 6
click at [1407, 724] on span "Video Player" at bounding box center [1443, 805] width 26 height 26
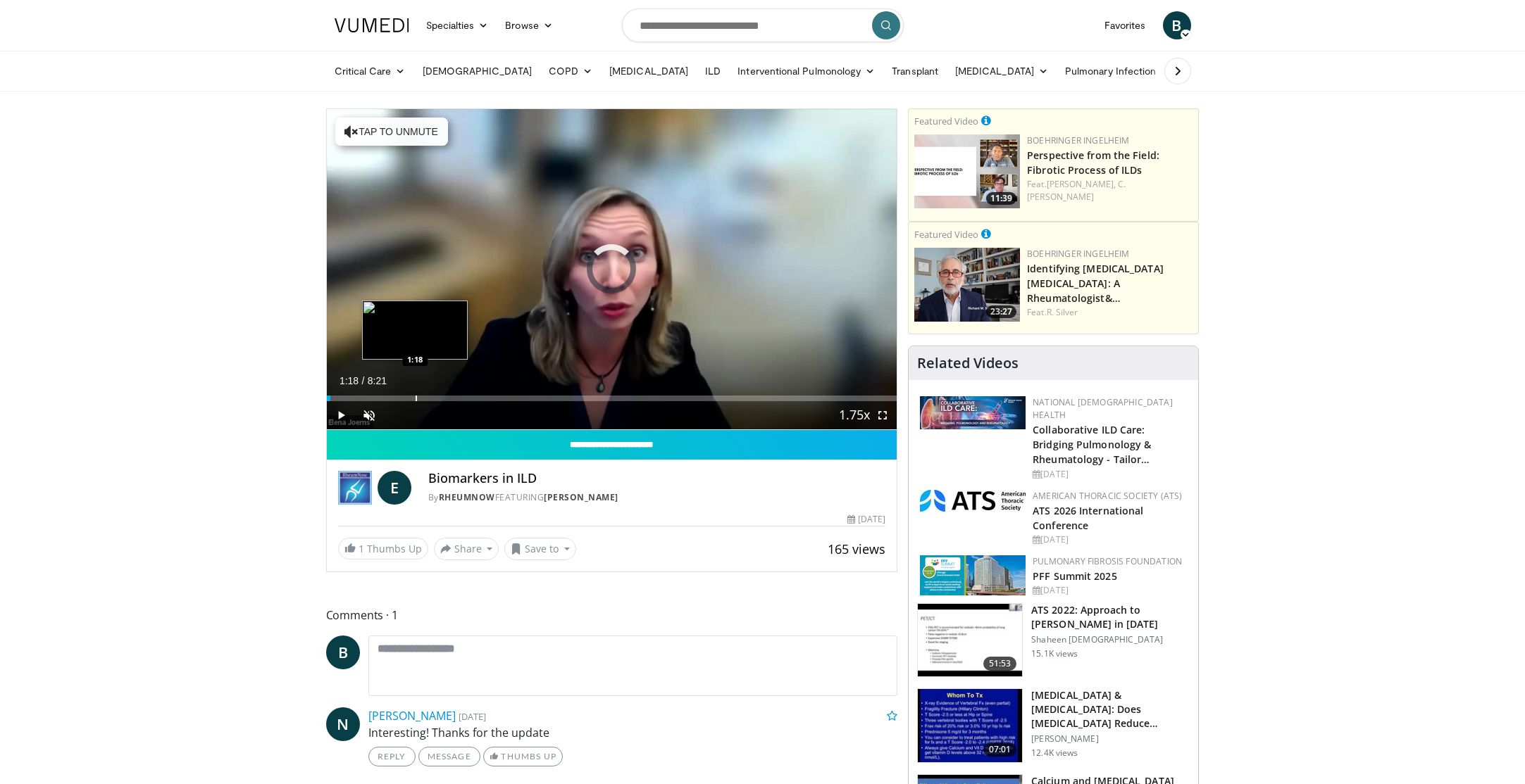
click at [416, 399] on div "Progress Bar" at bounding box center [416, 399] width 1 height 6
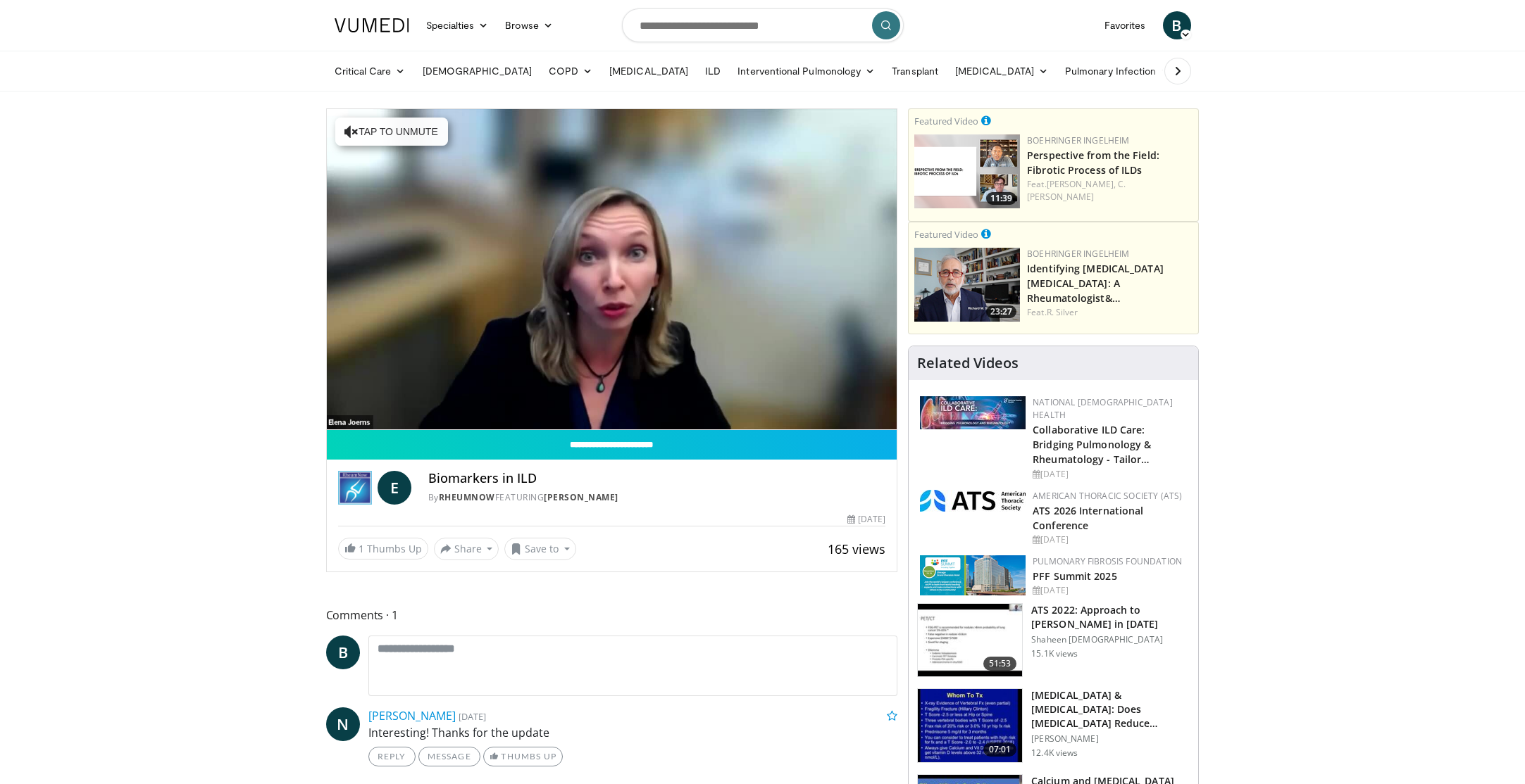
click at [438, 424] on div "Progress Bar" at bounding box center [437, 427] width 1 height 6
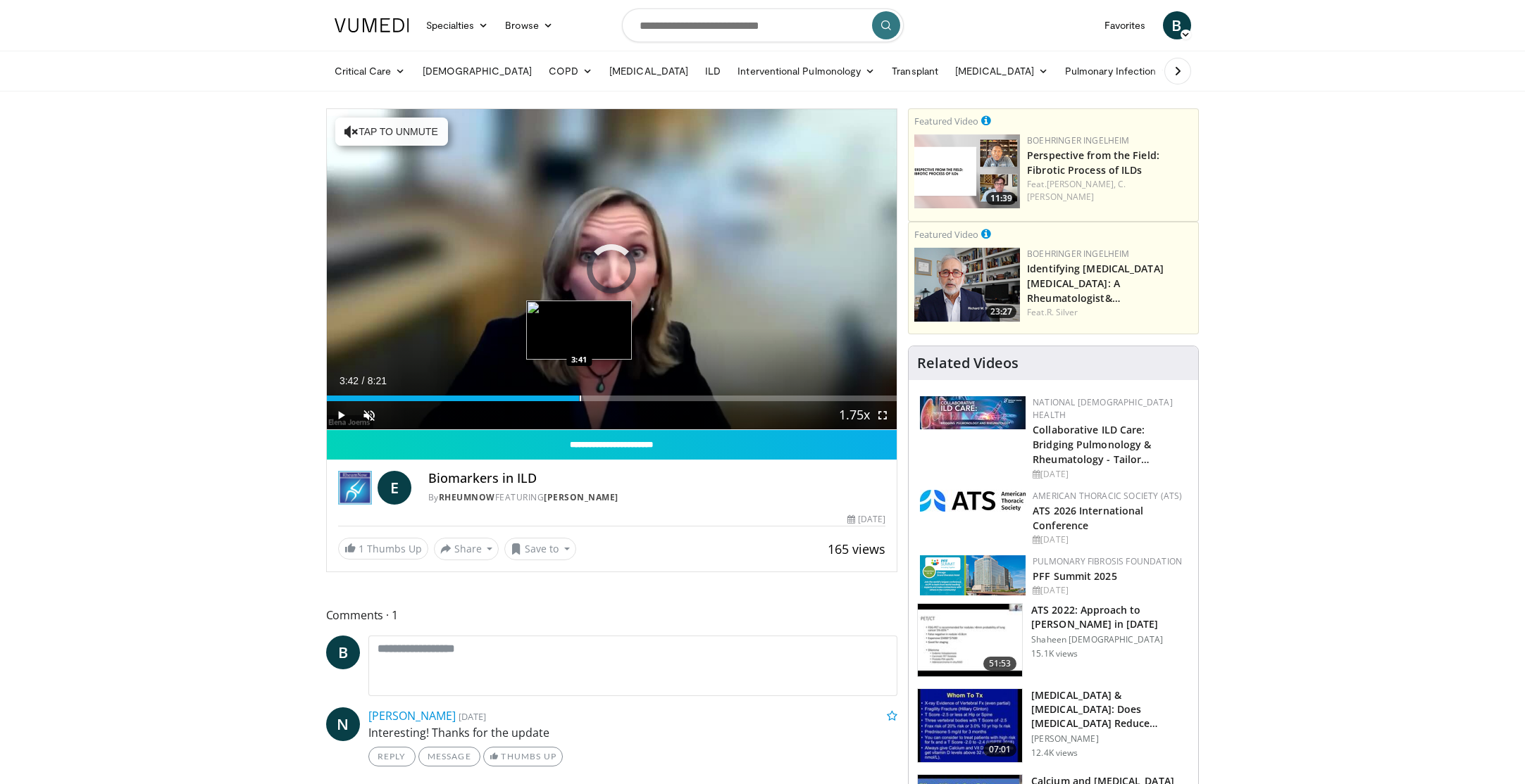
click at [580, 399] on div "Progress Bar" at bounding box center [580, 399] width 1 height 6
